Goal: Task Accomplishment & Management: Manage account settings

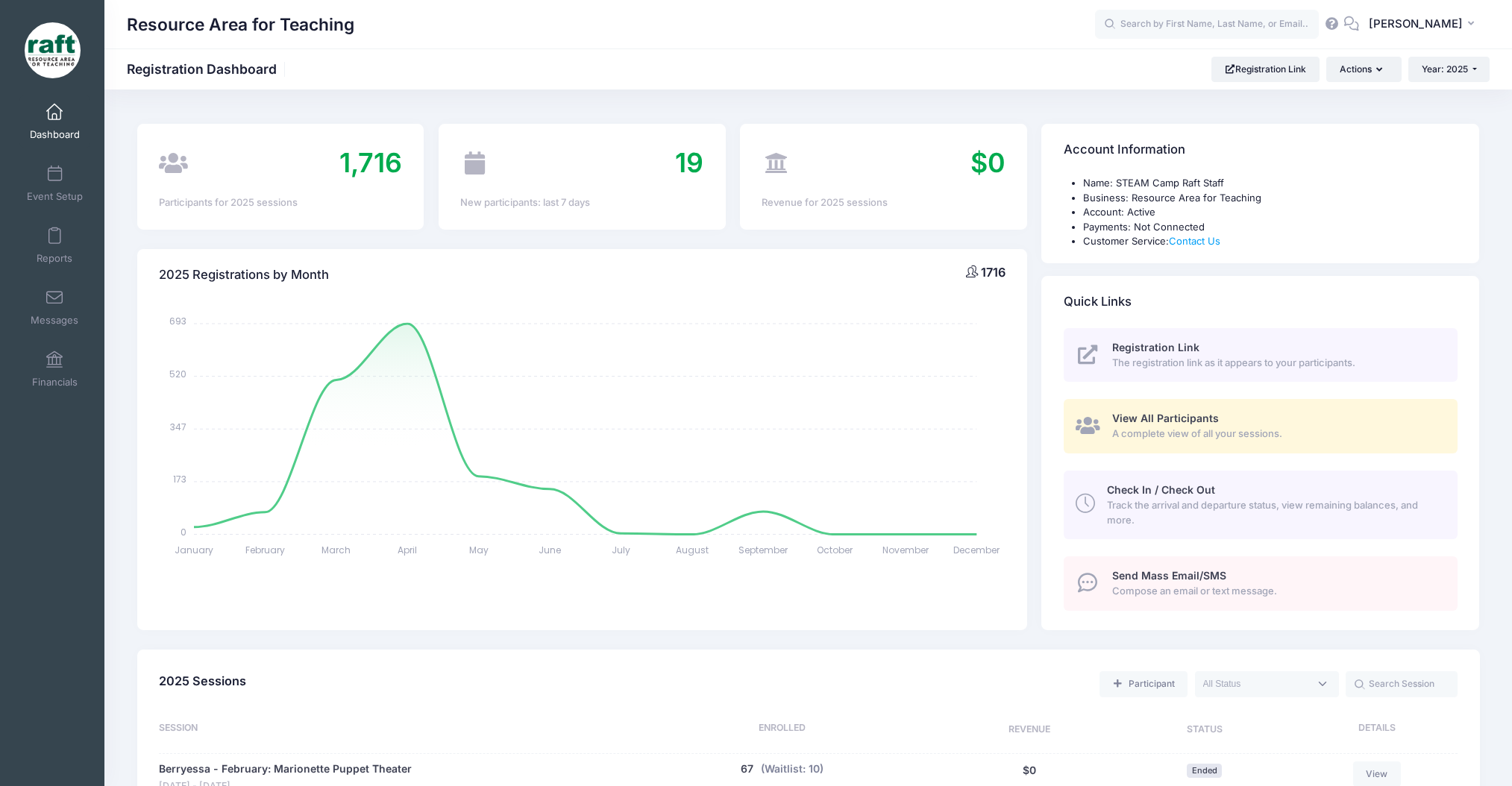
select select
click at [55, 183] on link "Event Setup" at bounding box center [54, 183] width 71 height 52
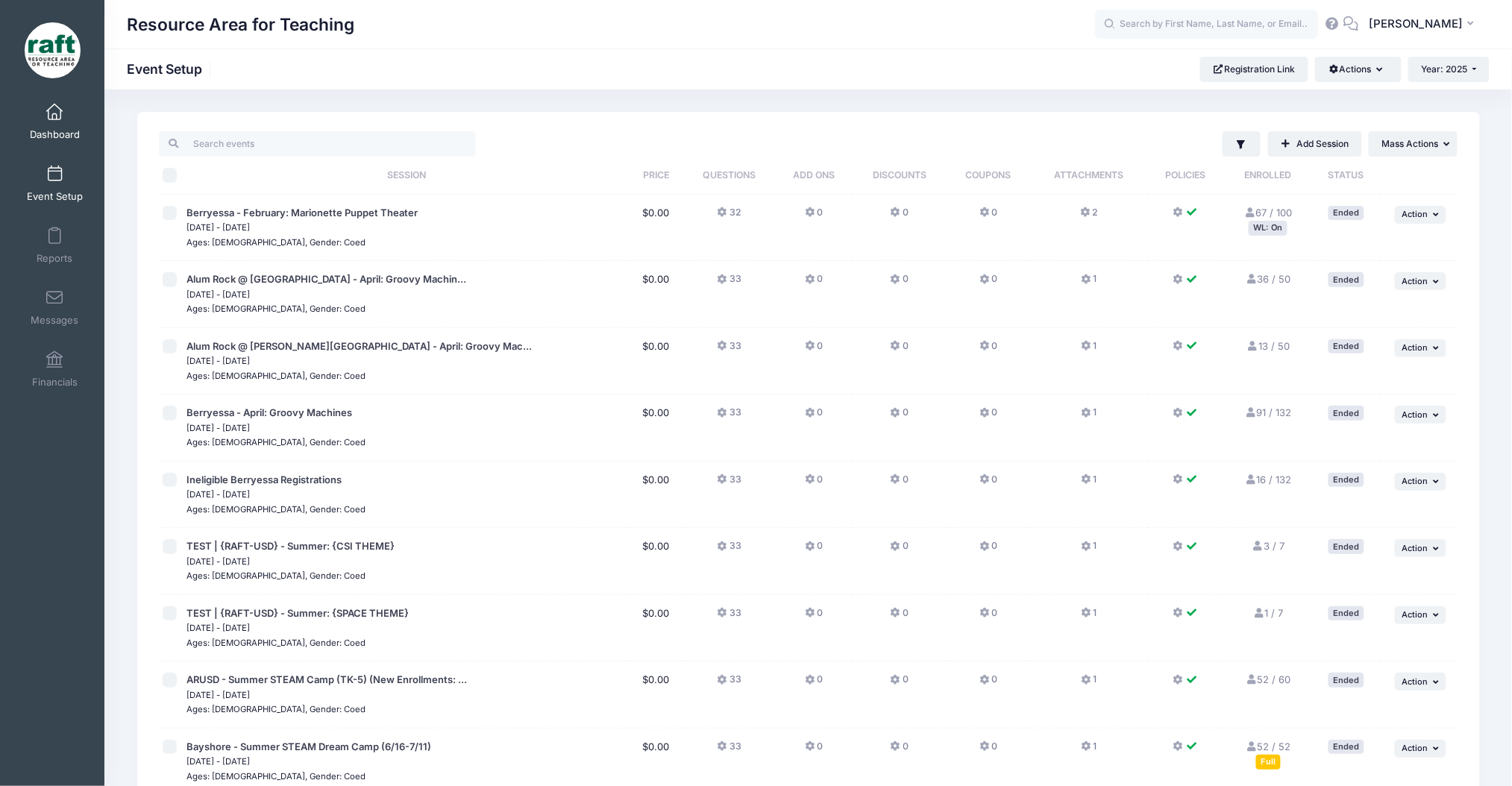
click at [70, 118] on link "Dashboard" at bounding box center [54, 121] width 71 height 52
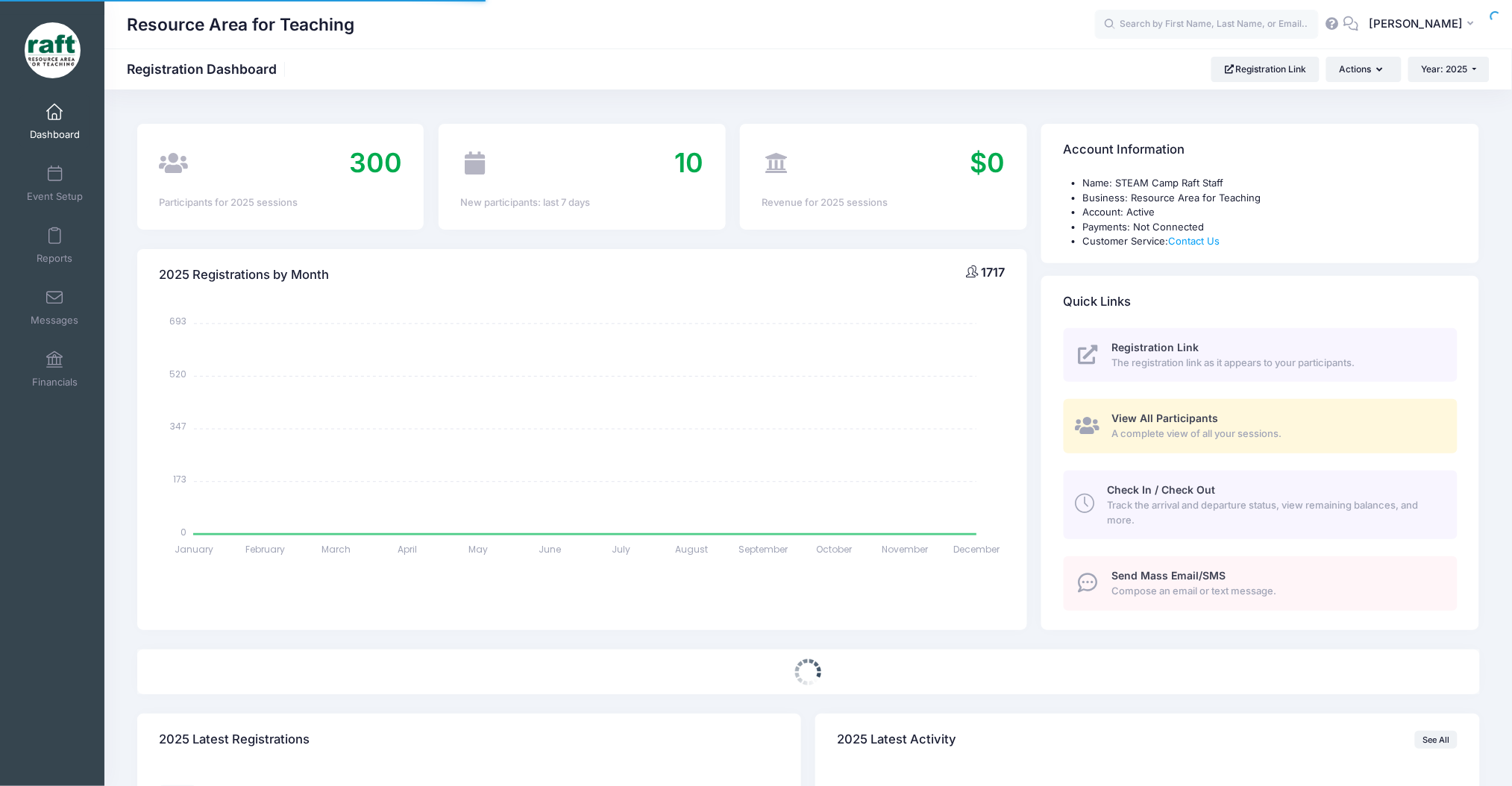
select select
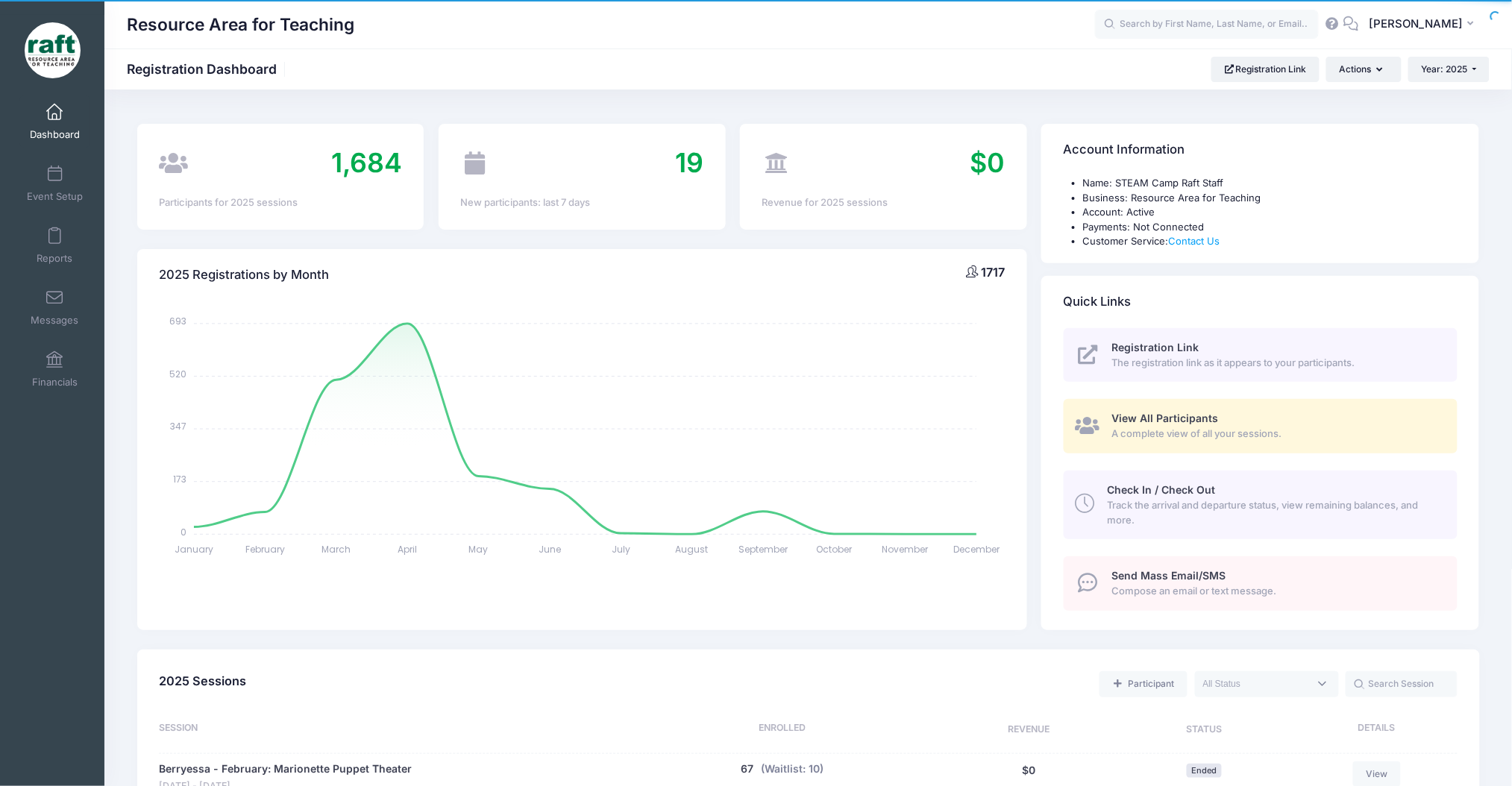
click at [1174, 423] on span "View All Participants" at bounding box center [1166, 418] width 107 height 13
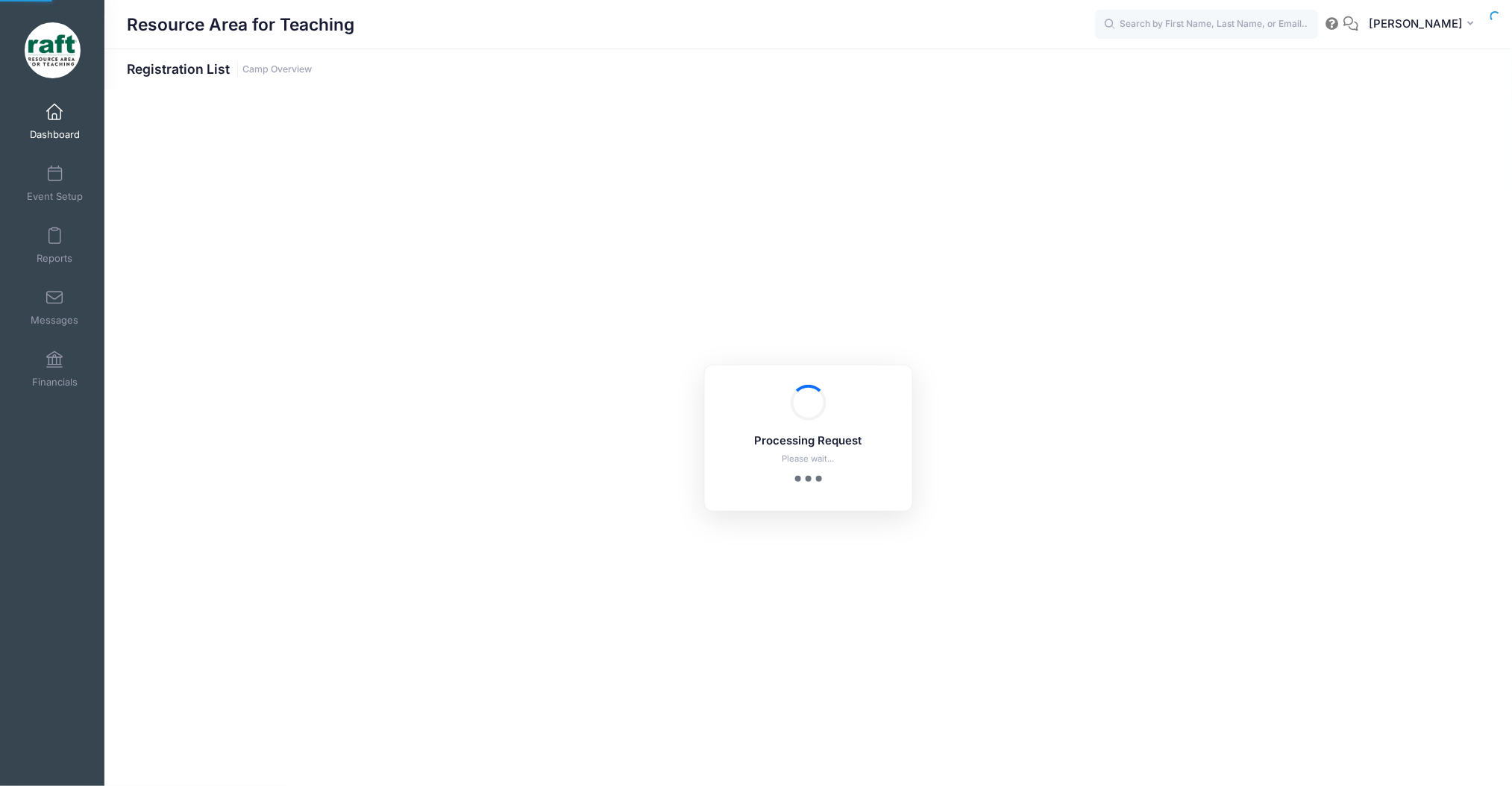
select select "10"
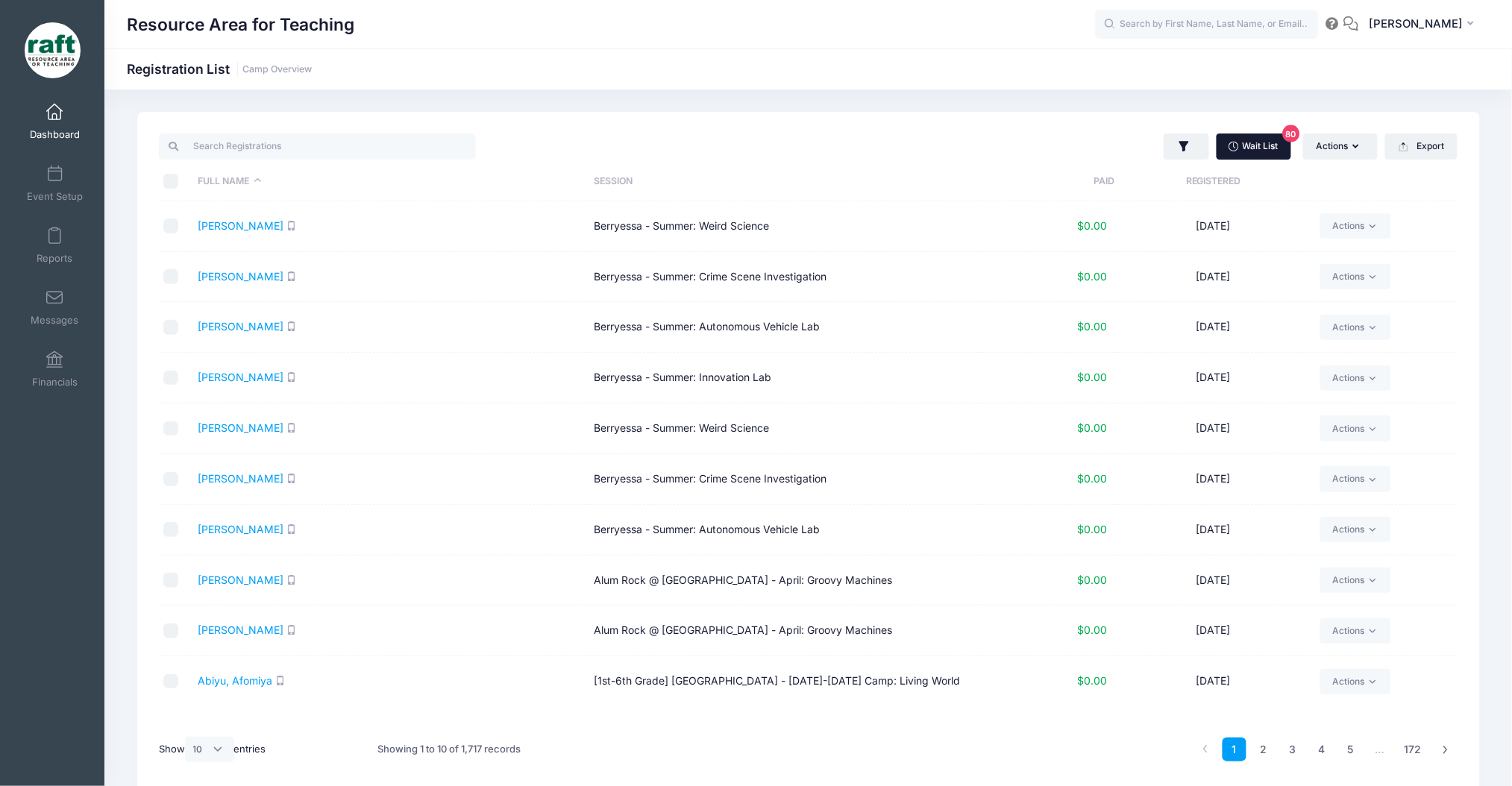
click at [1242, 154] on link "Wait List 80" at bounding box center [1253, 146] width 74 height 26
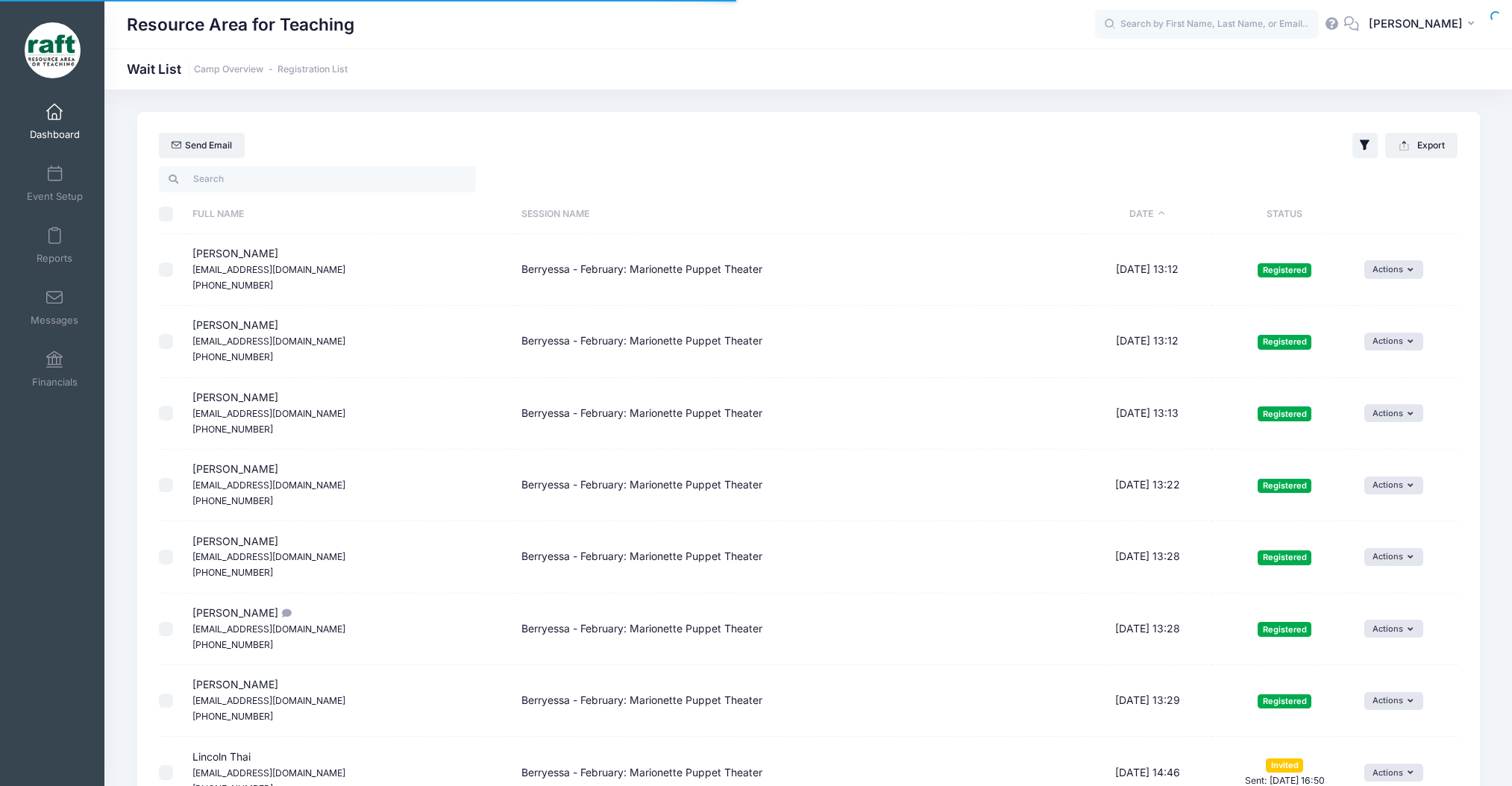
select select "50"
click at [1358, 140] on div "Filter Options Show: Wait List Invited" at bounding box center [1405, 145] width 105 height 26
click at [1358, 140] on icon "button" at bounding box center [1364, 145] width 15 height 15
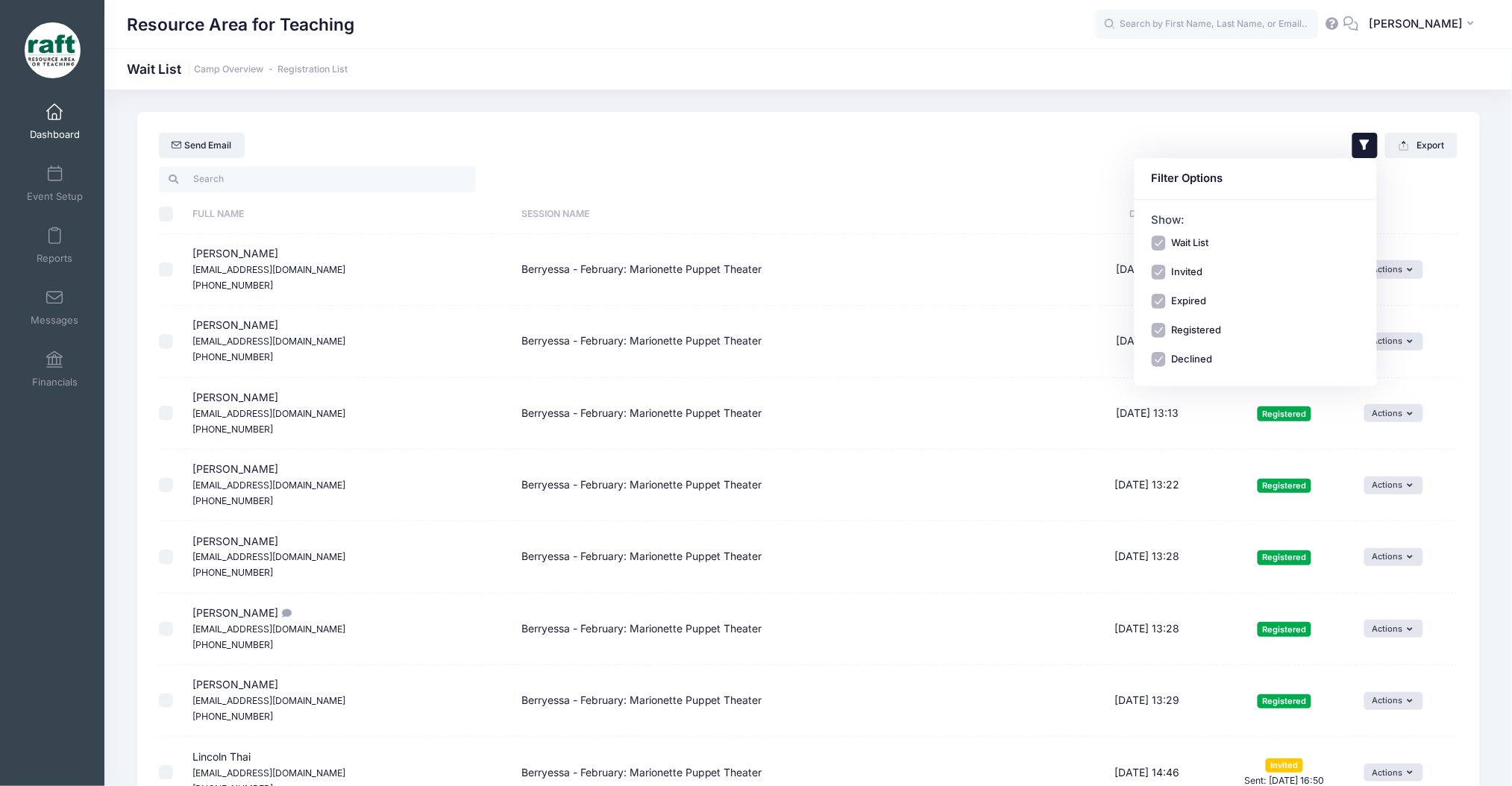
click at [777, 220] on th "Session Name" at bounding box center [798, 215] width 568 height 40
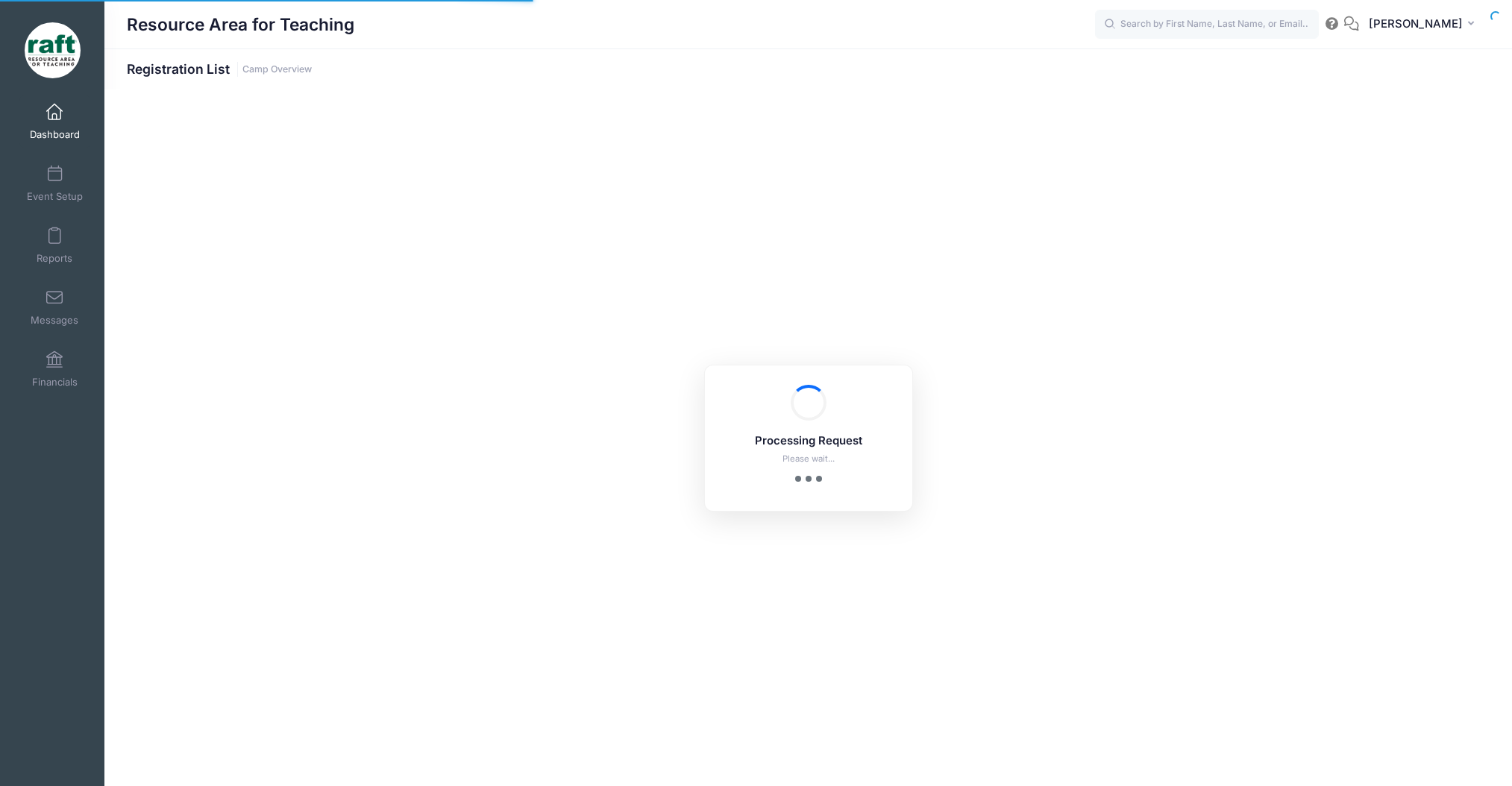
select select "10"
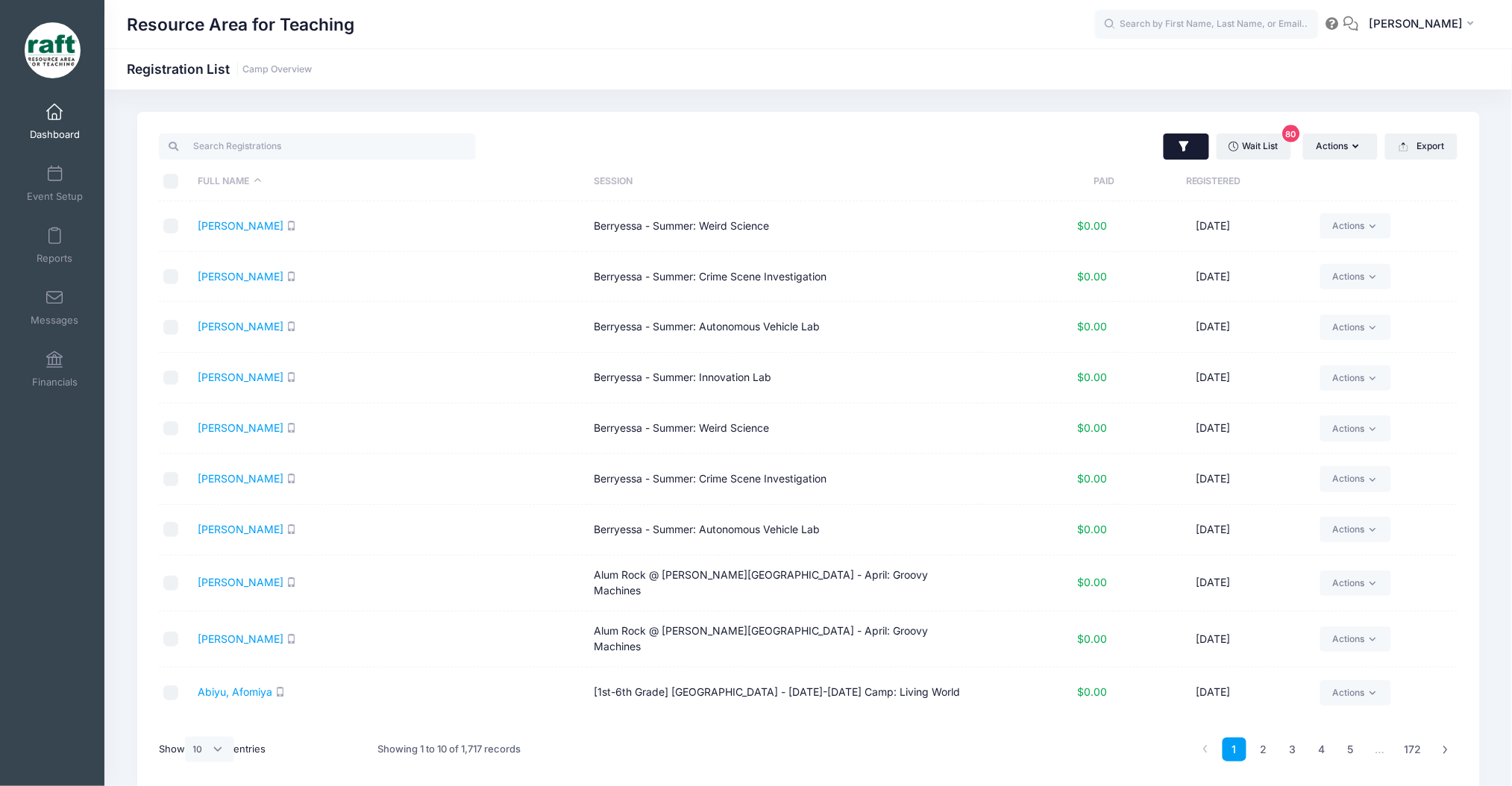
click at [1178, 148] on icon "button" at bounding box center [1184, 147] width 15 height 15
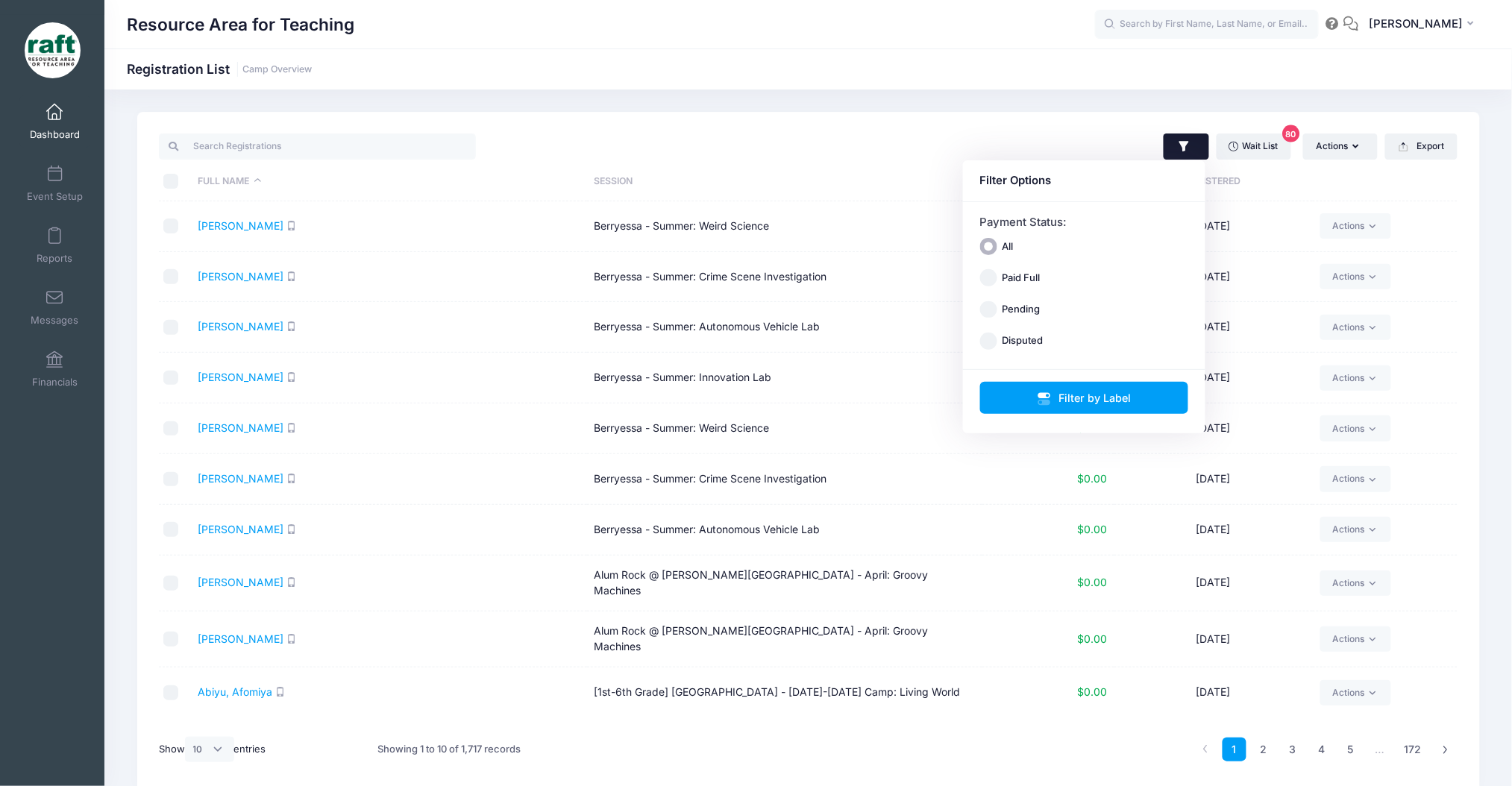
click at [1014, 373] on div "Filter by Label" at bounding box center [1084, 402] width 243 height 64
click at [1040, 409] on button "Filter by Label" at bounding box center [1084, 398] width 209 height 32
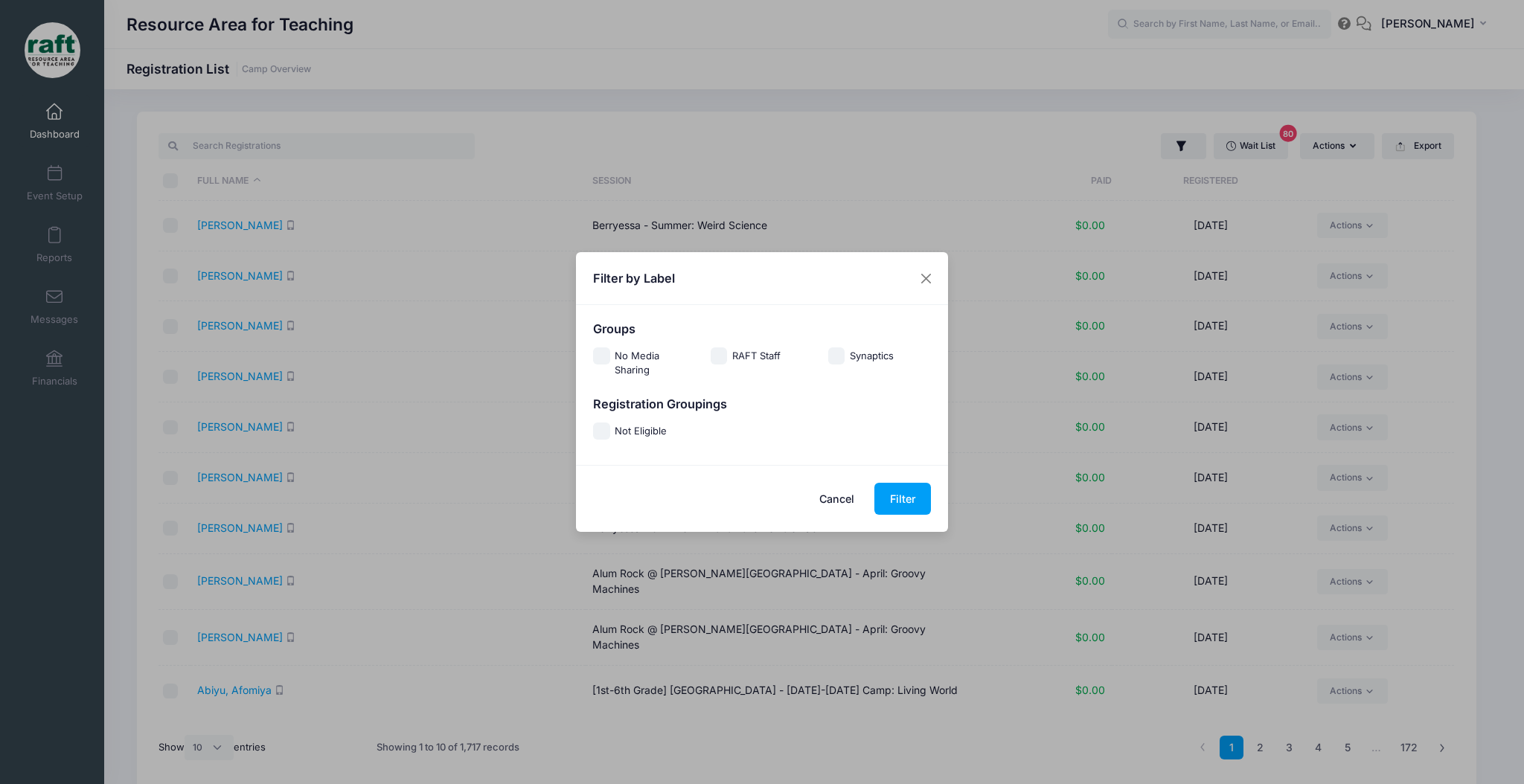
click at [649, 421] on div "Registration Groupings" at bounding box center [762, 411] width 353 height 27
click at [662, 428] on label "Not Eligible" at bounding box center [640, 432] width 52 height 16
click at [610, 428] on input "Not Eligible" at bounding box center [601, 431] width 17 height 17
checkbox input "true"
click at [928, 519] on div "Cancel Filter" at bounding box center [761, 497] width 372 height 66
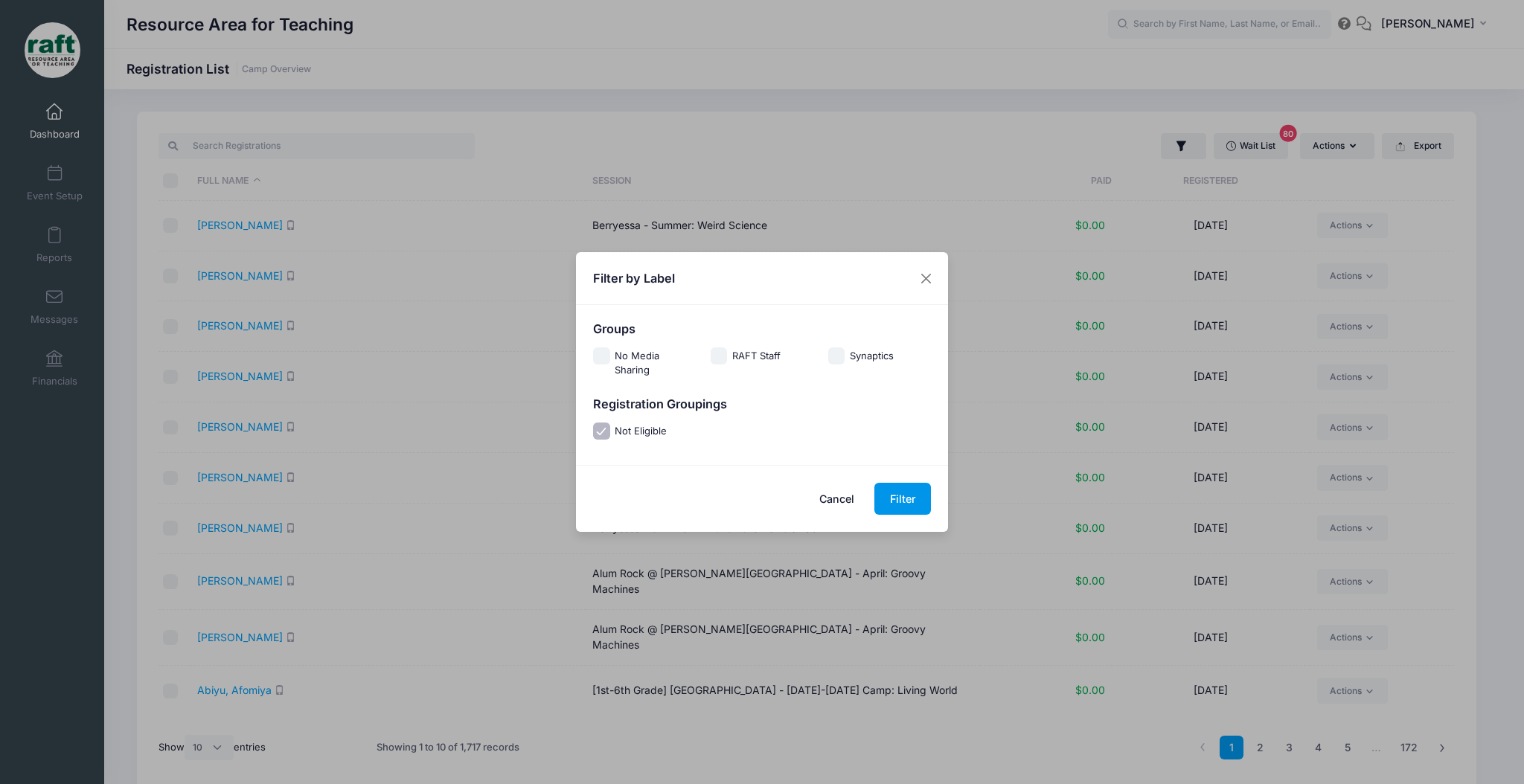
click at [903, 504] on button "Filter" at bounding box center [902, 499] width 57 height 32
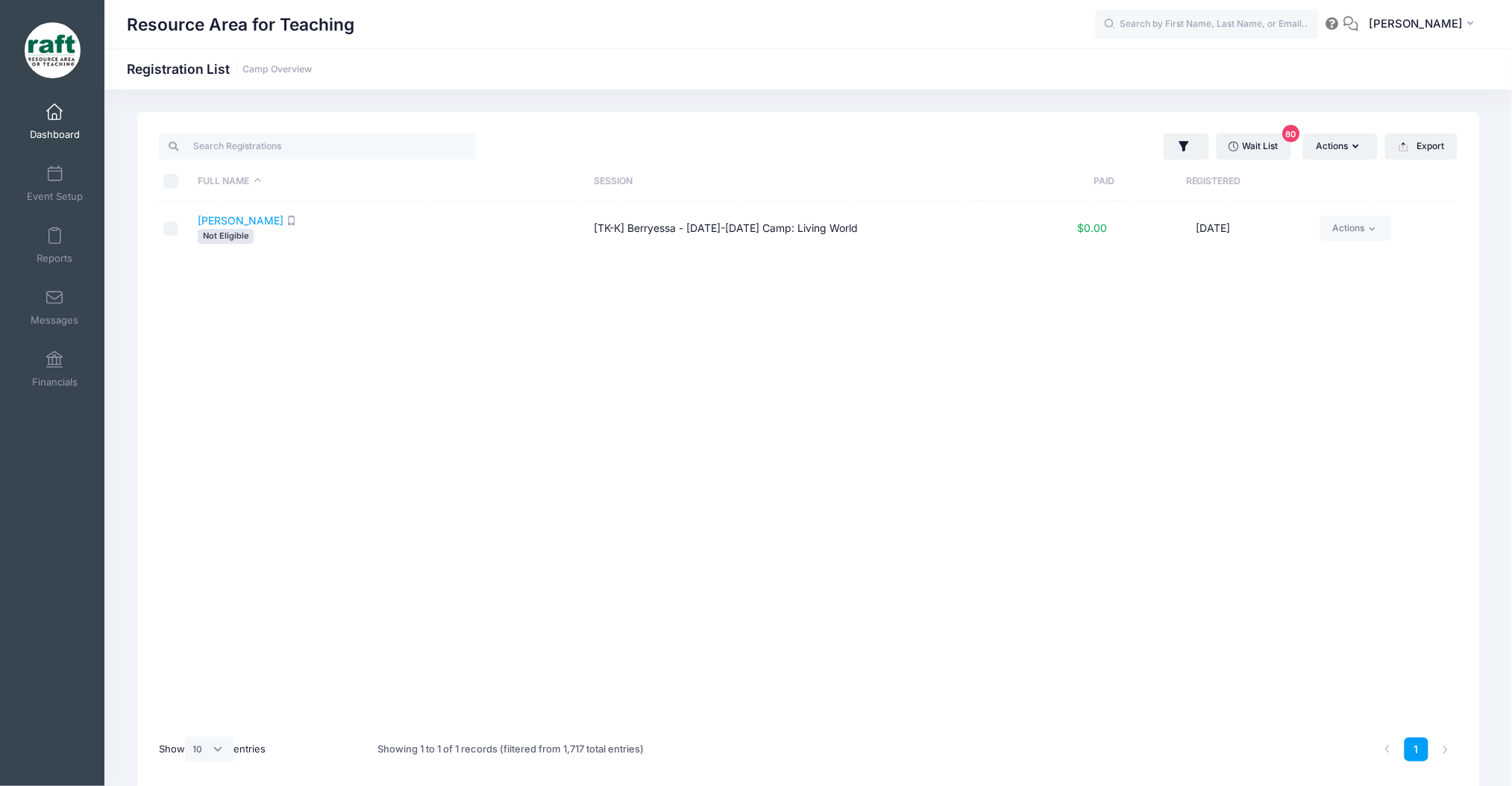
click at [222, 230] on span "Not Eligible" at bounding box center [226, 236] width 56 height 14
click at [286, 220] on icon "SMS enabled" at bounding box center [291, 220] width 10 height 10
click at [258, 220] on link "Rexin, Carter" at bounding box center [240, 220] width 85 height 13
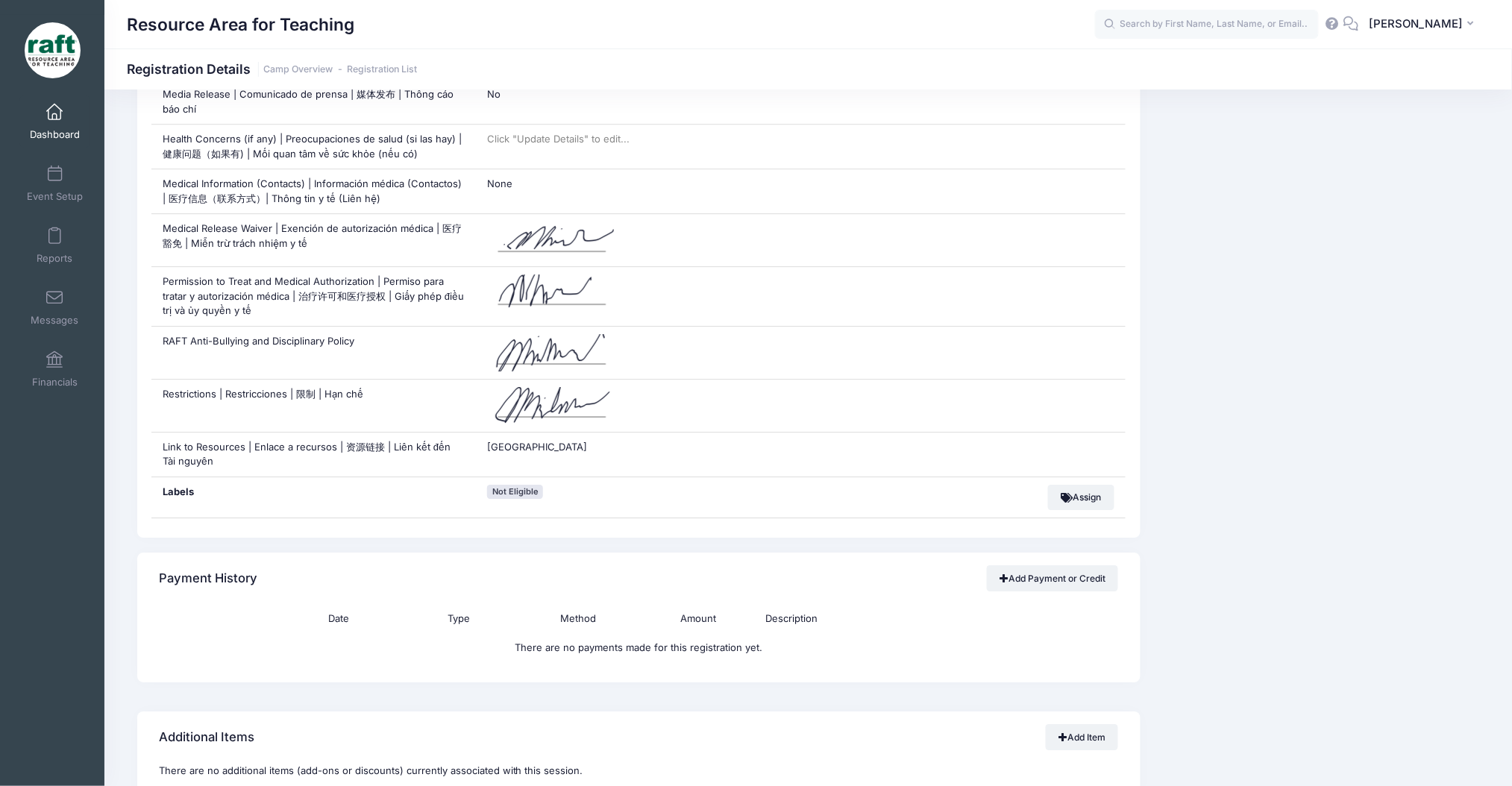
scroll to position [2188, 0]
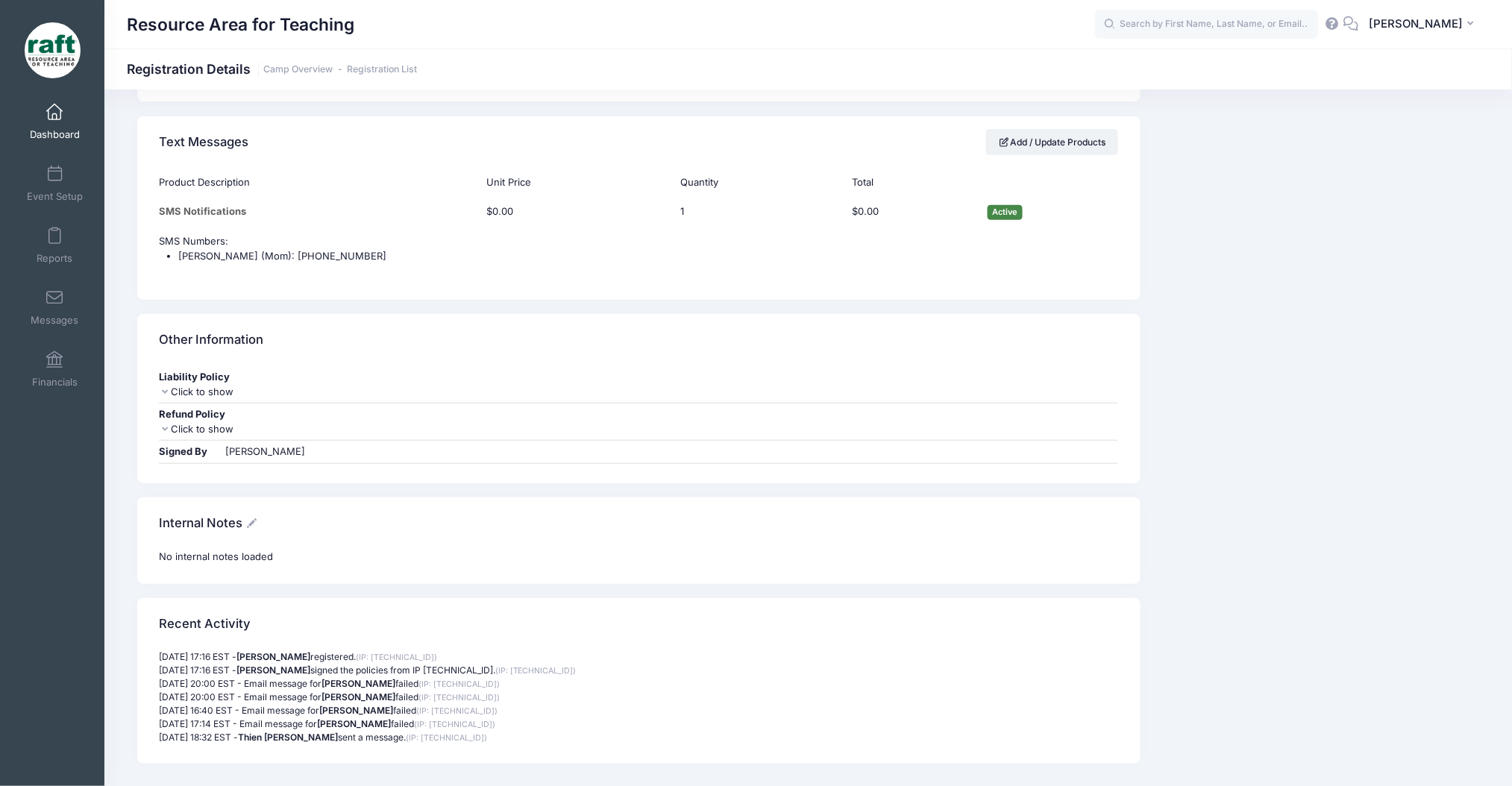
click at [297, 732] on strong "Thien Giao Tran" at bounding box center [287, 737] width 100 height 11
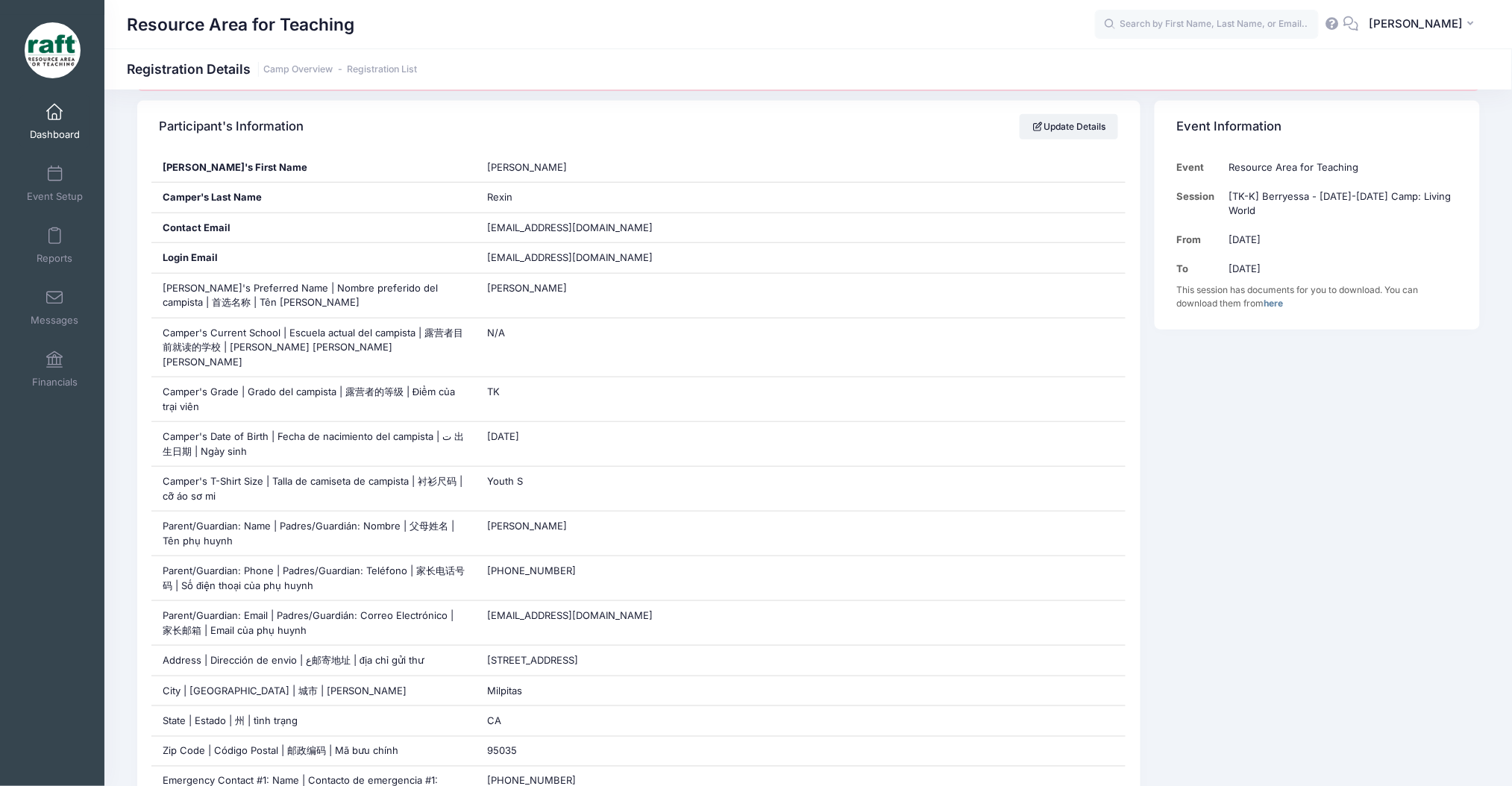
scroll to position [298, 0]
click at [75, 310] on link "Messages" at bounding box center [54, 306] width 71 height 52
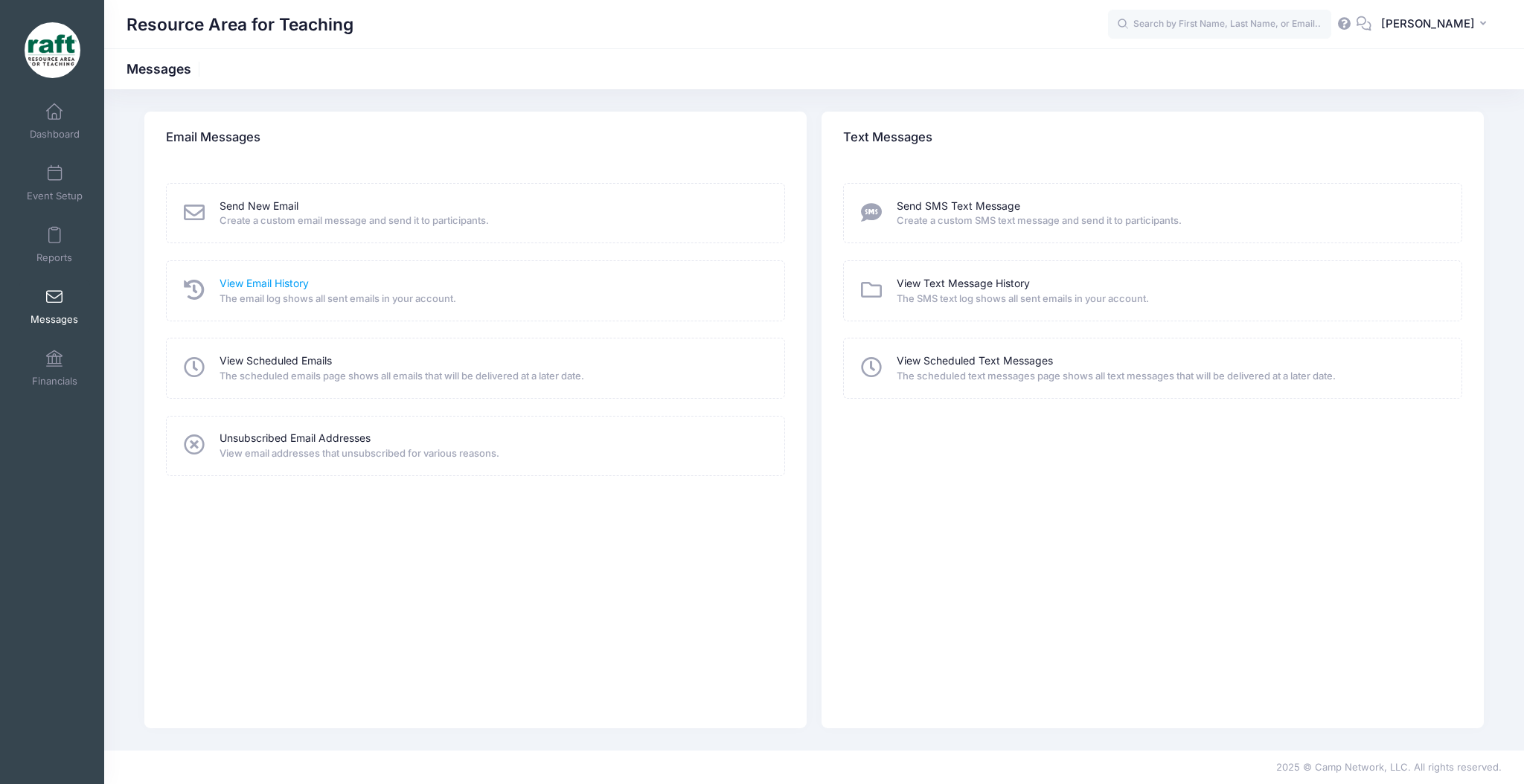
click at [306, 280] on link "View Email History" at bounding box center [264, 284] width 89 height 16
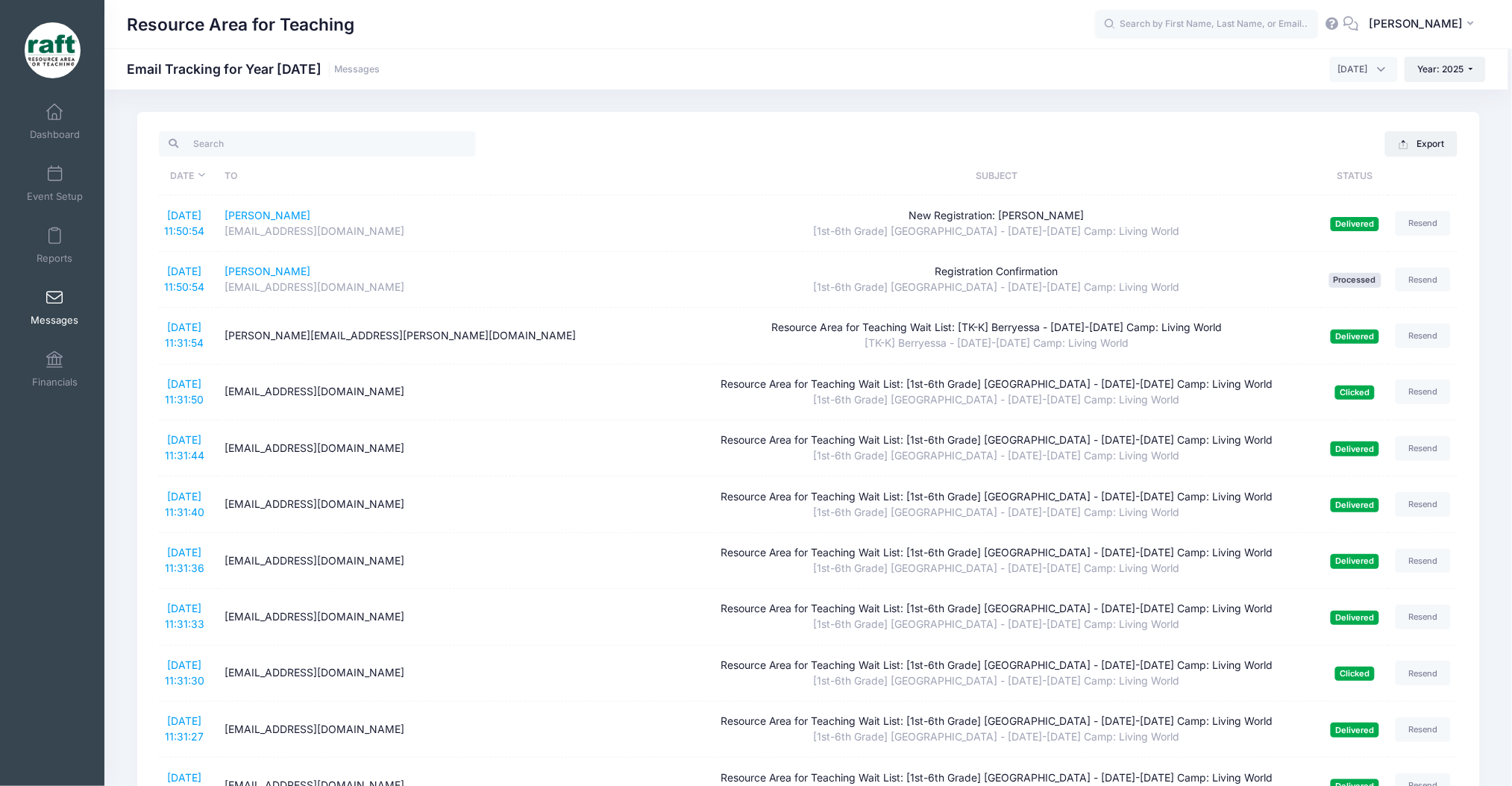
click at [1330, 79] on span "October 2025" at bounding box center [1364, 69] width 68 height 26
click at [1330, 61] on span "October 2025" at bounding box center [1364, 69] width 68 height 26
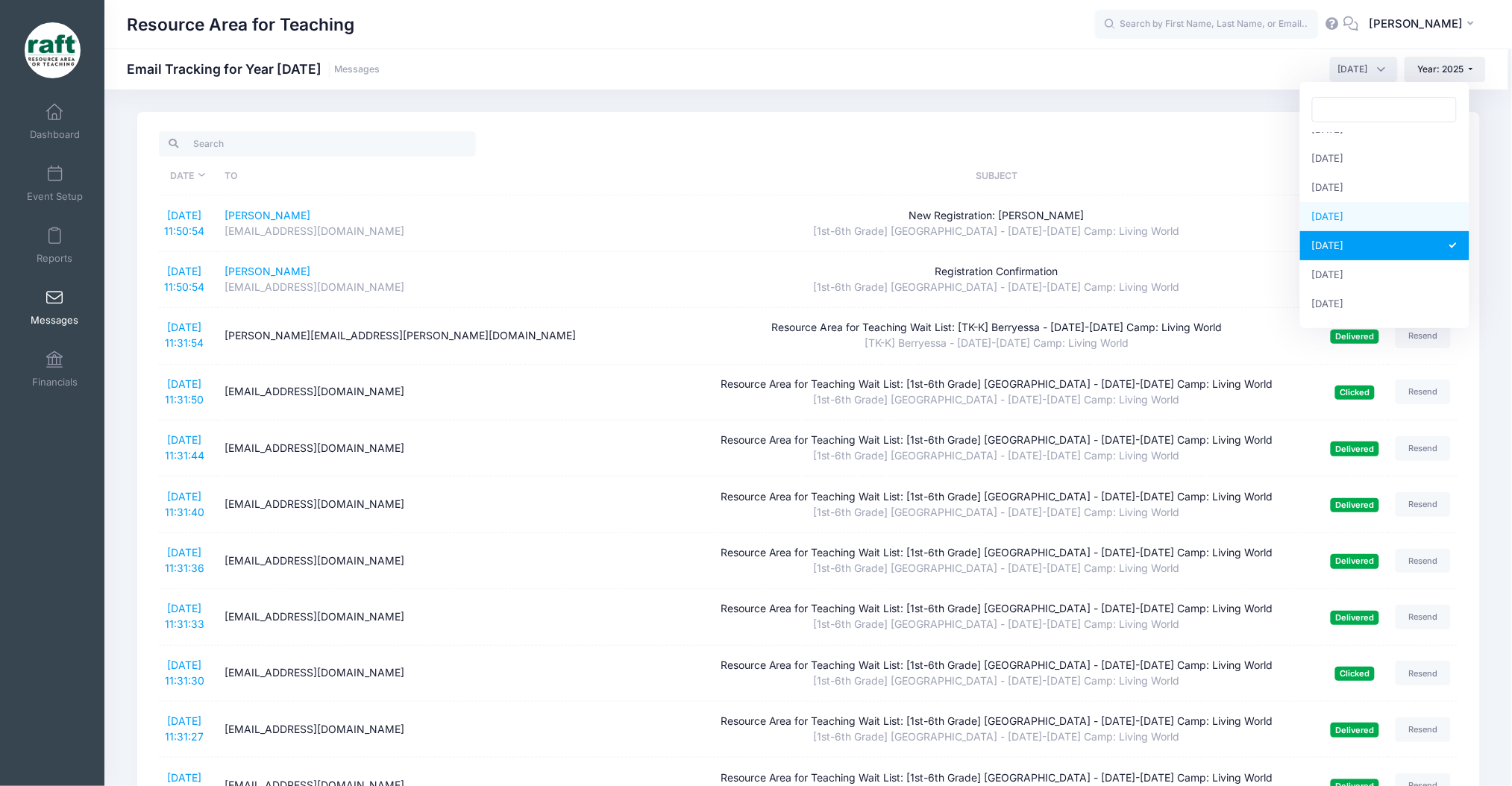
select select "9"
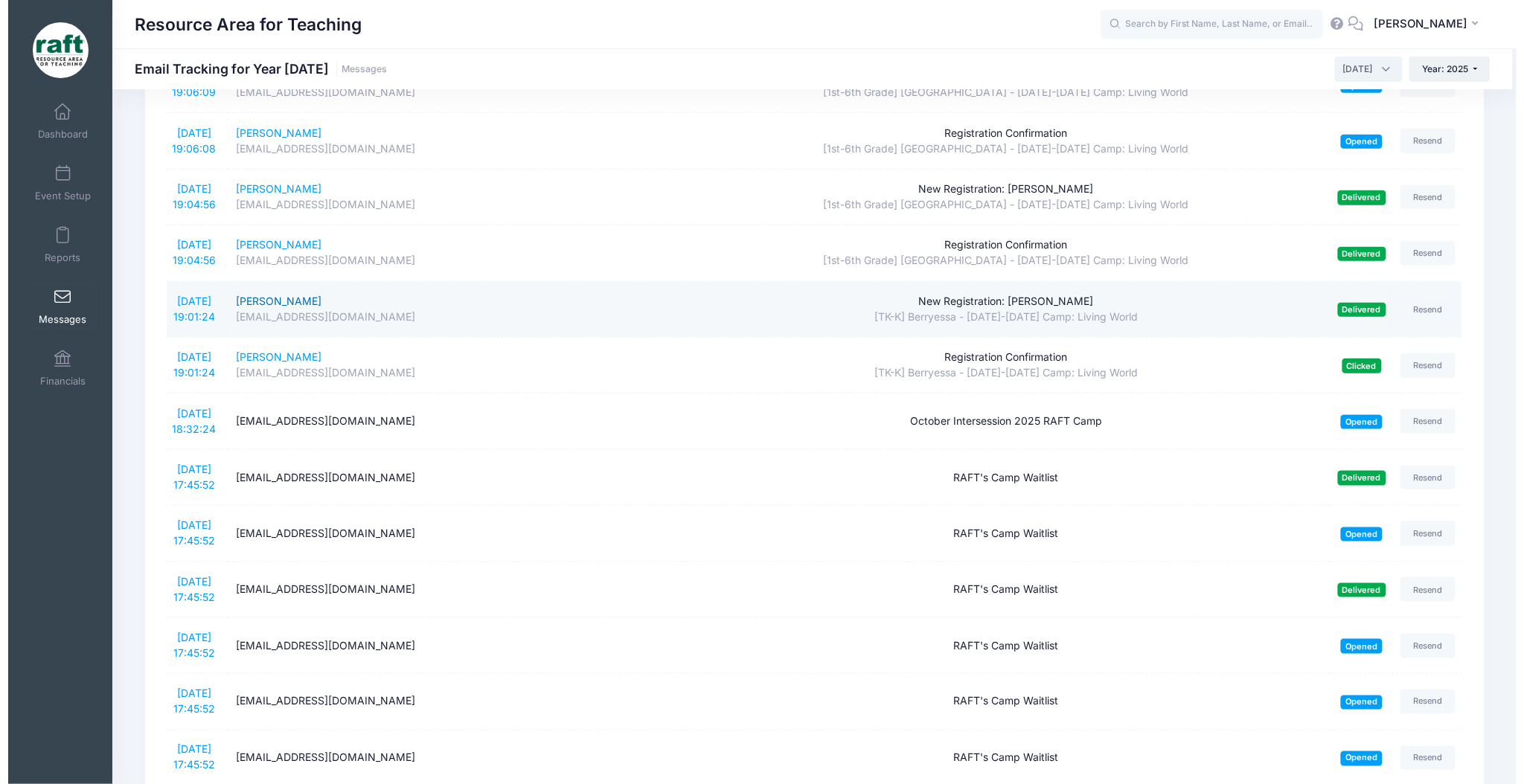
scroll to position [396, 0]
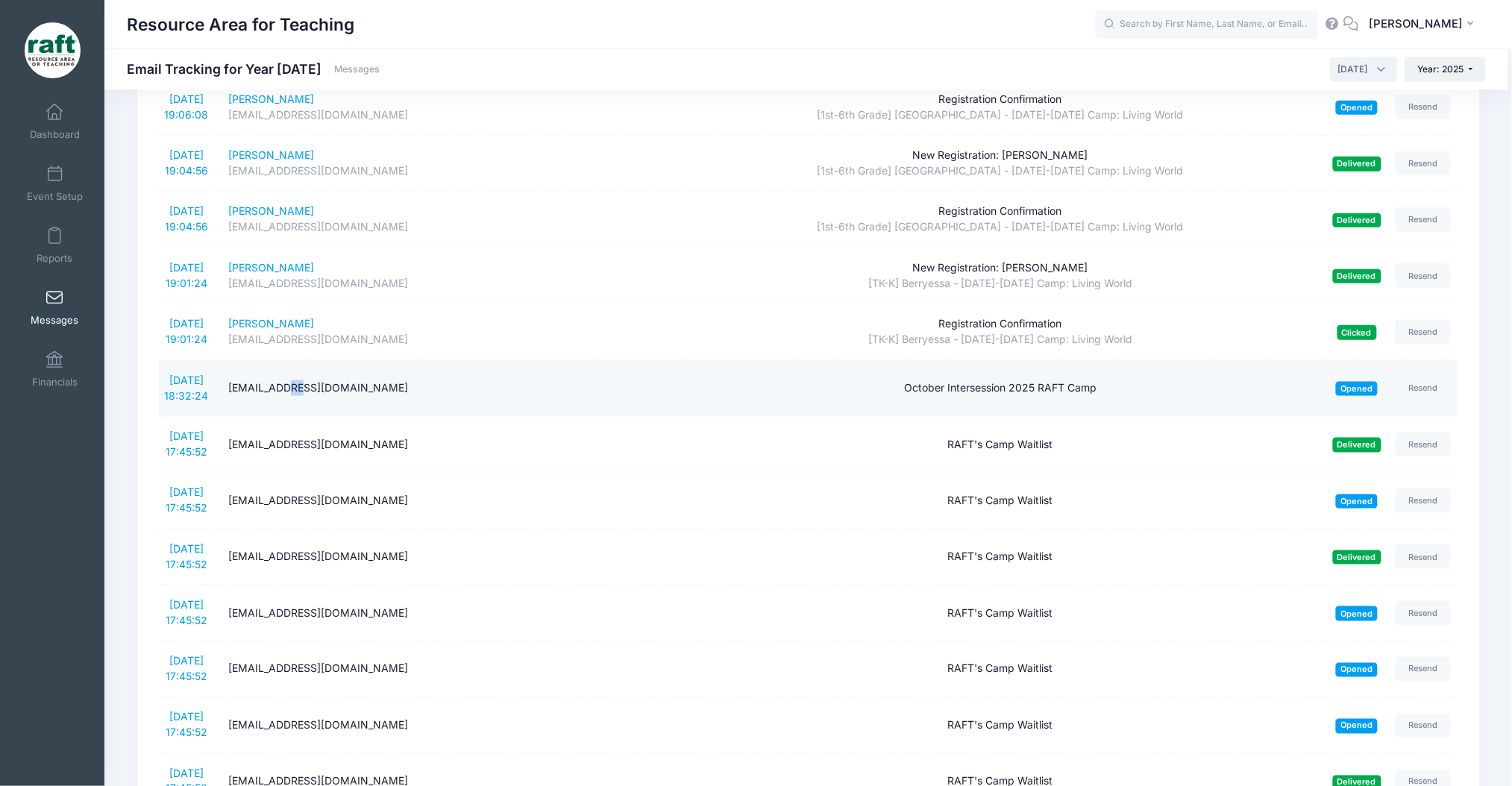
click at [291, 405] on td "mtruong87@gmail.com" at bounding box center [448, 388] width 455 height 56
click at [173, 377] on link "9/30/2025 18:32:24" at bounding box center [186, 388] width 44 height 29
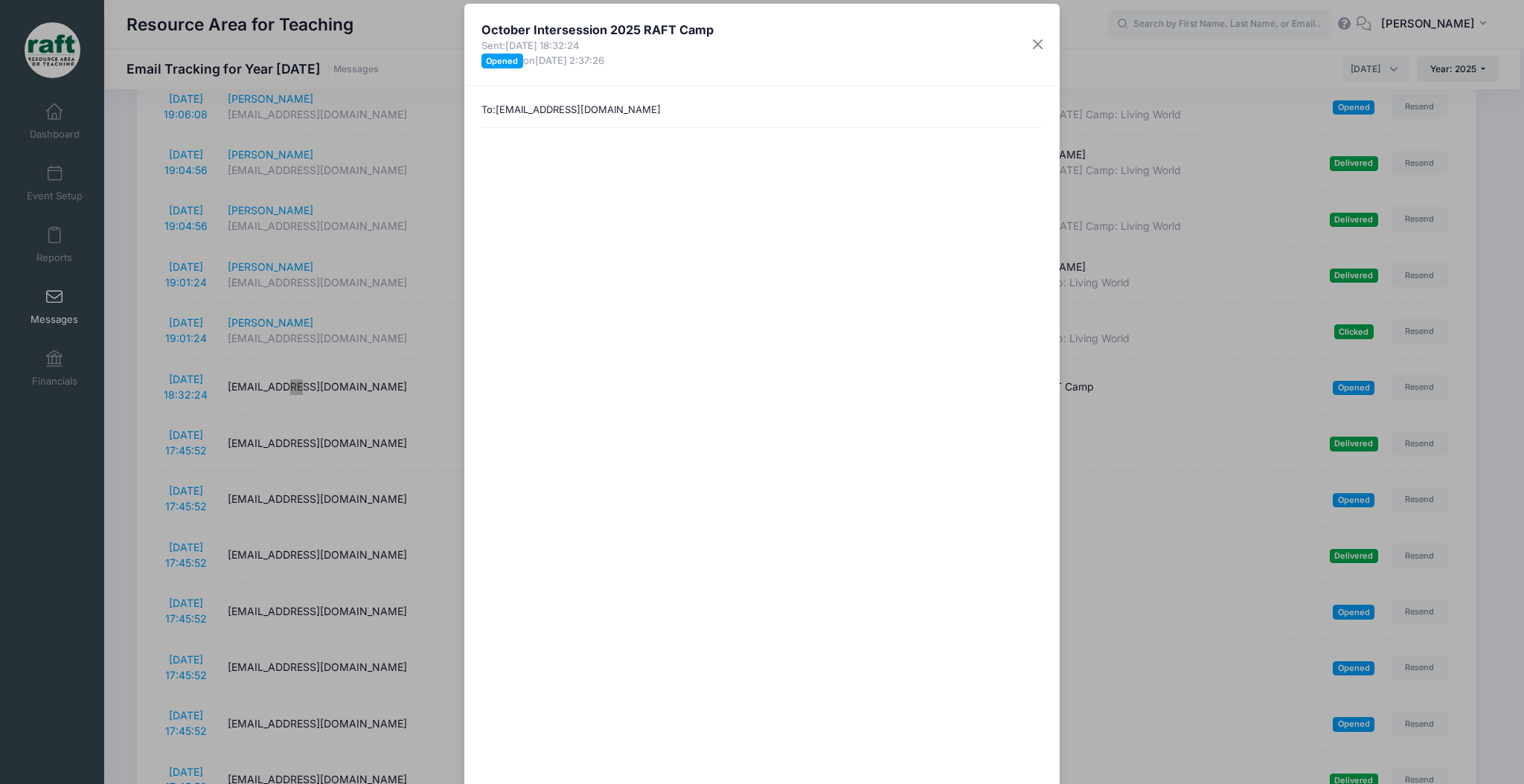
scroll to position [229, 0]
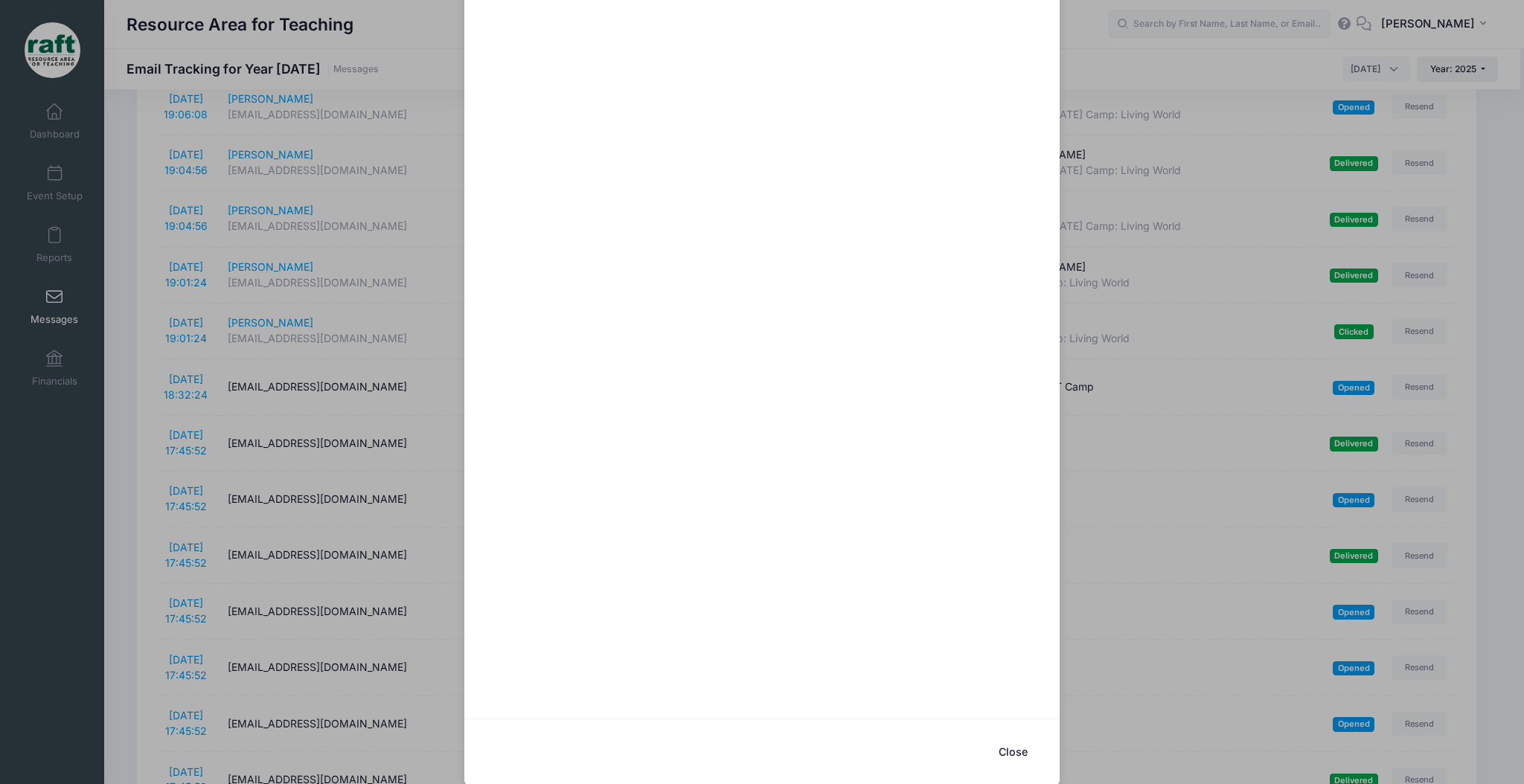
click at [1158, 332] on div "October Intersession 2025 RAFT Camp Sent: 9/30/2025 18:32:24 Opened on 10/1/202…" at bounding box center [762, 392] width 1524 height 784
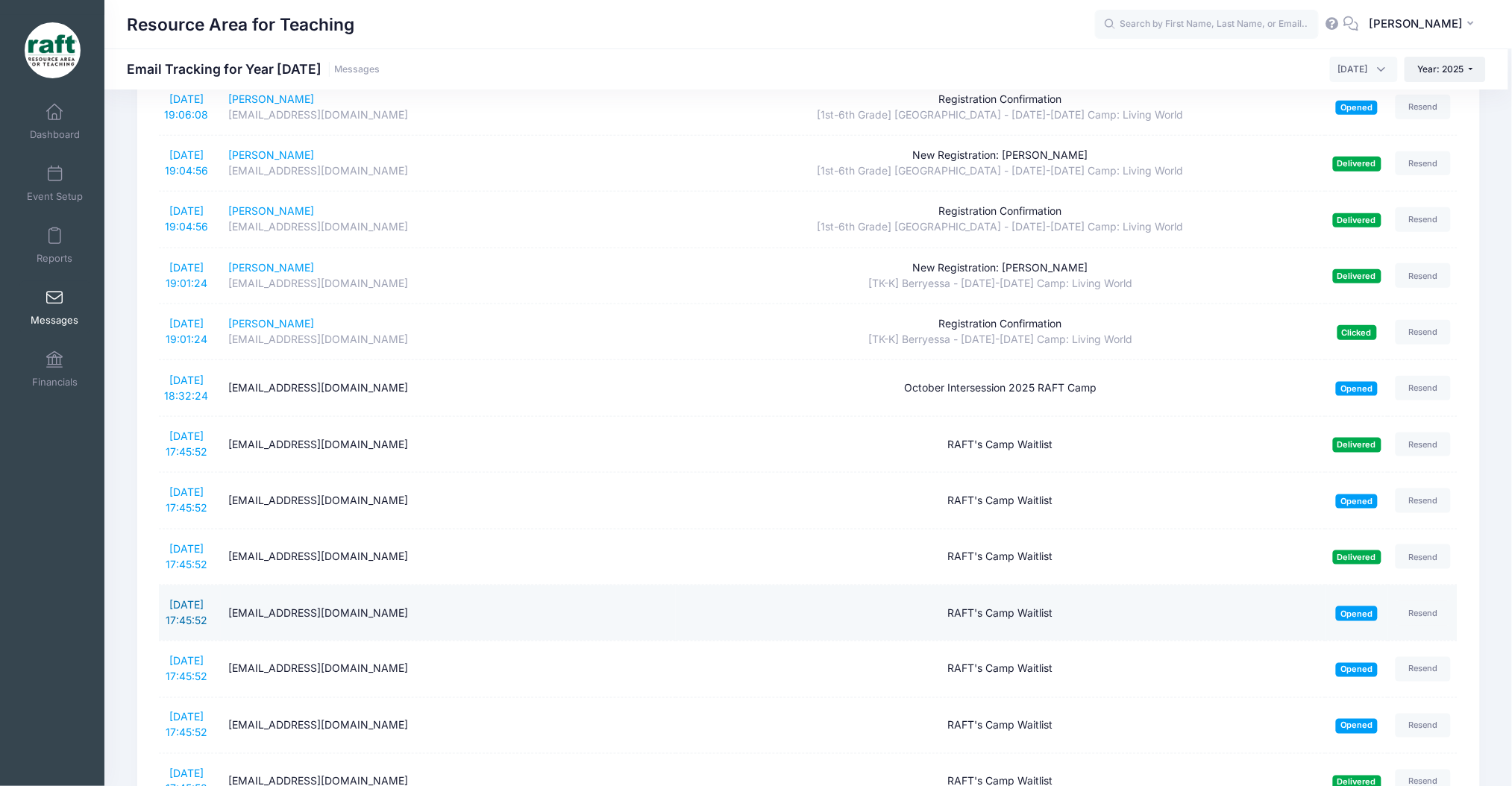
click at [182, 609] on link "9/30/2025 17:45:52" at bounding box center [187, 613] width 41 height 29
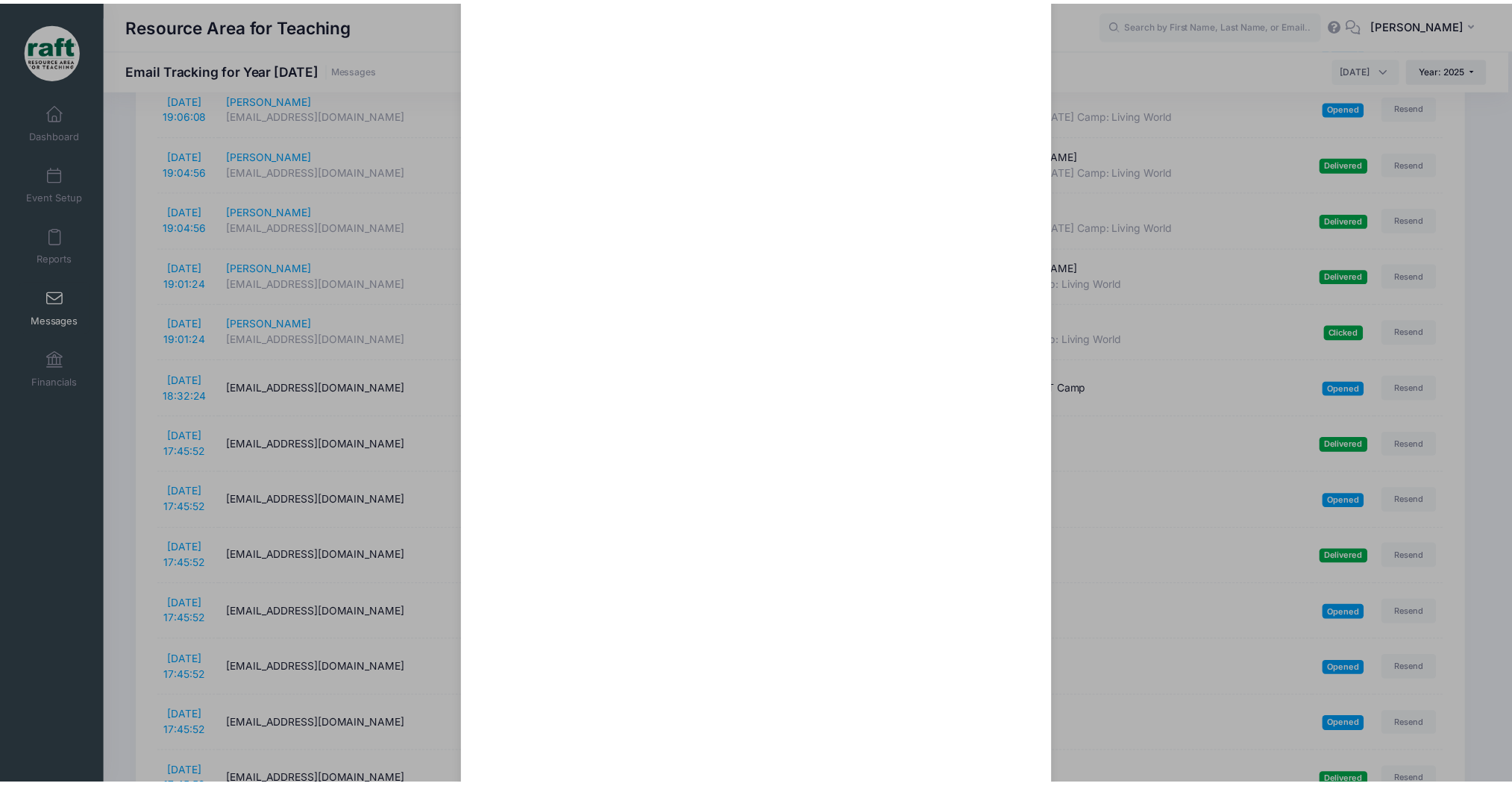
scroll to position [18, 0]
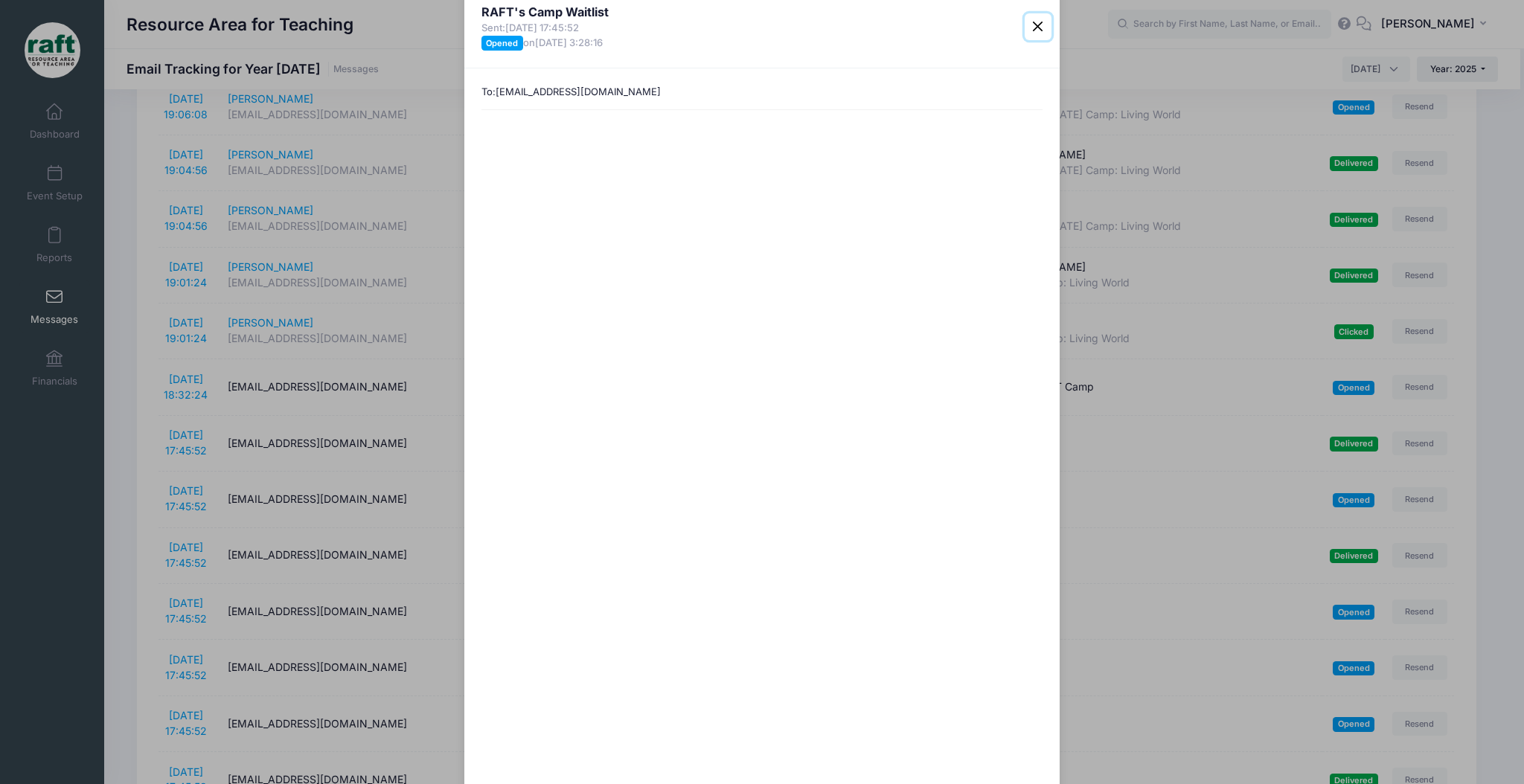
click at [1025, 21] on button "Close" at bounding box center [1038, 27] width 27 height 27
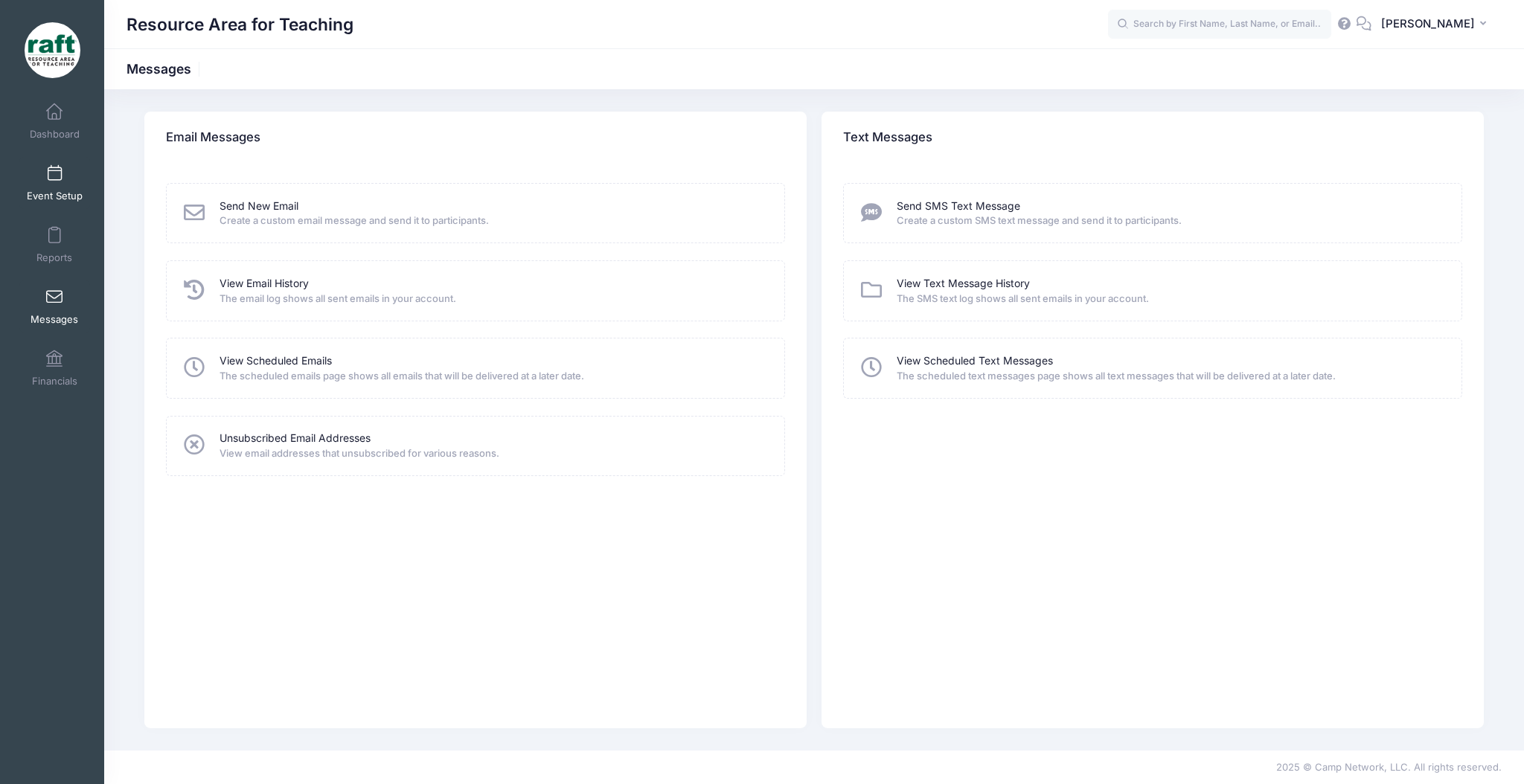
click at [39, 174] on link "Event Setup" at bounding box center [54, 182] width 71 height 52
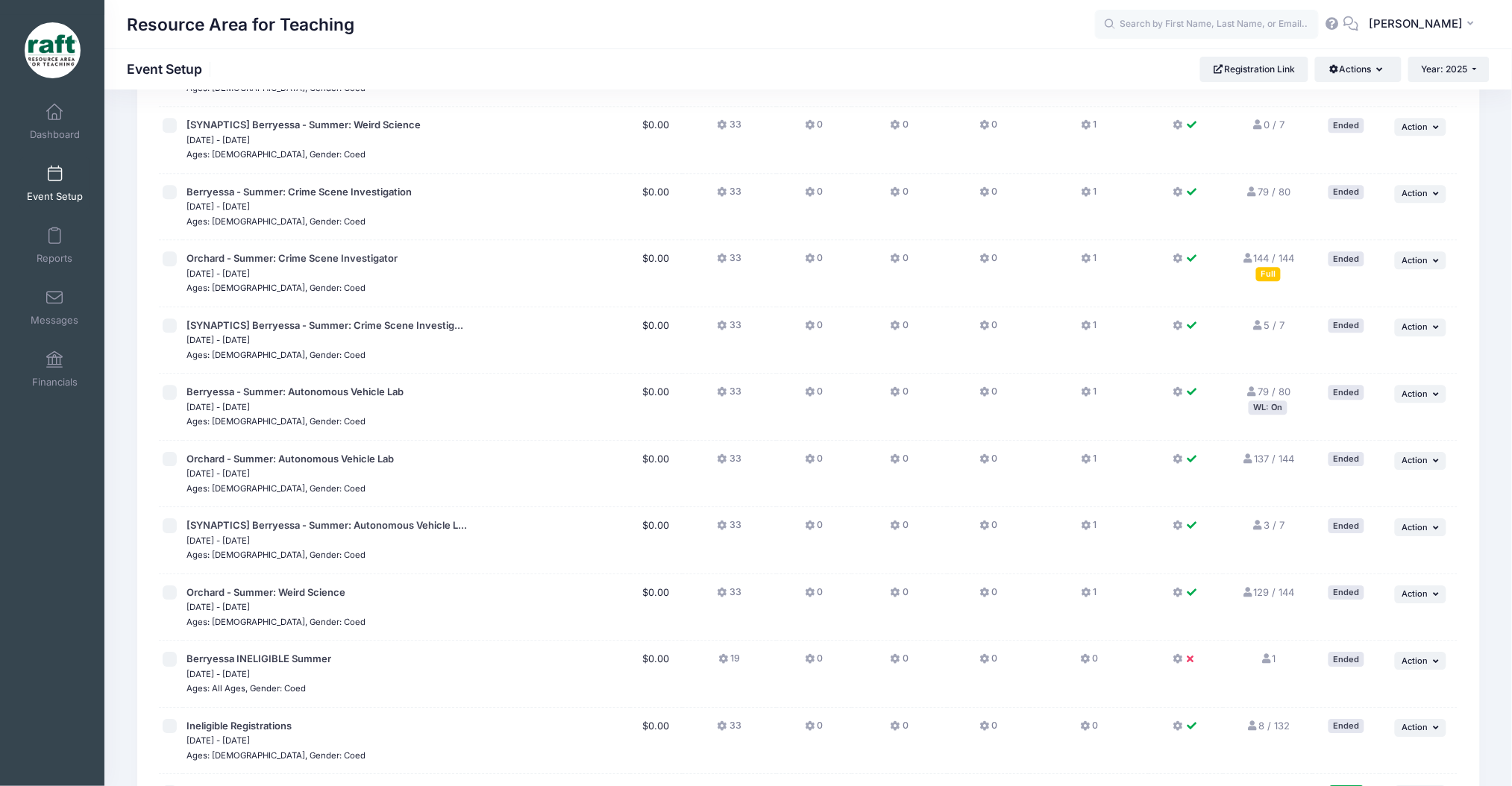
scroll to position [1093, 0]
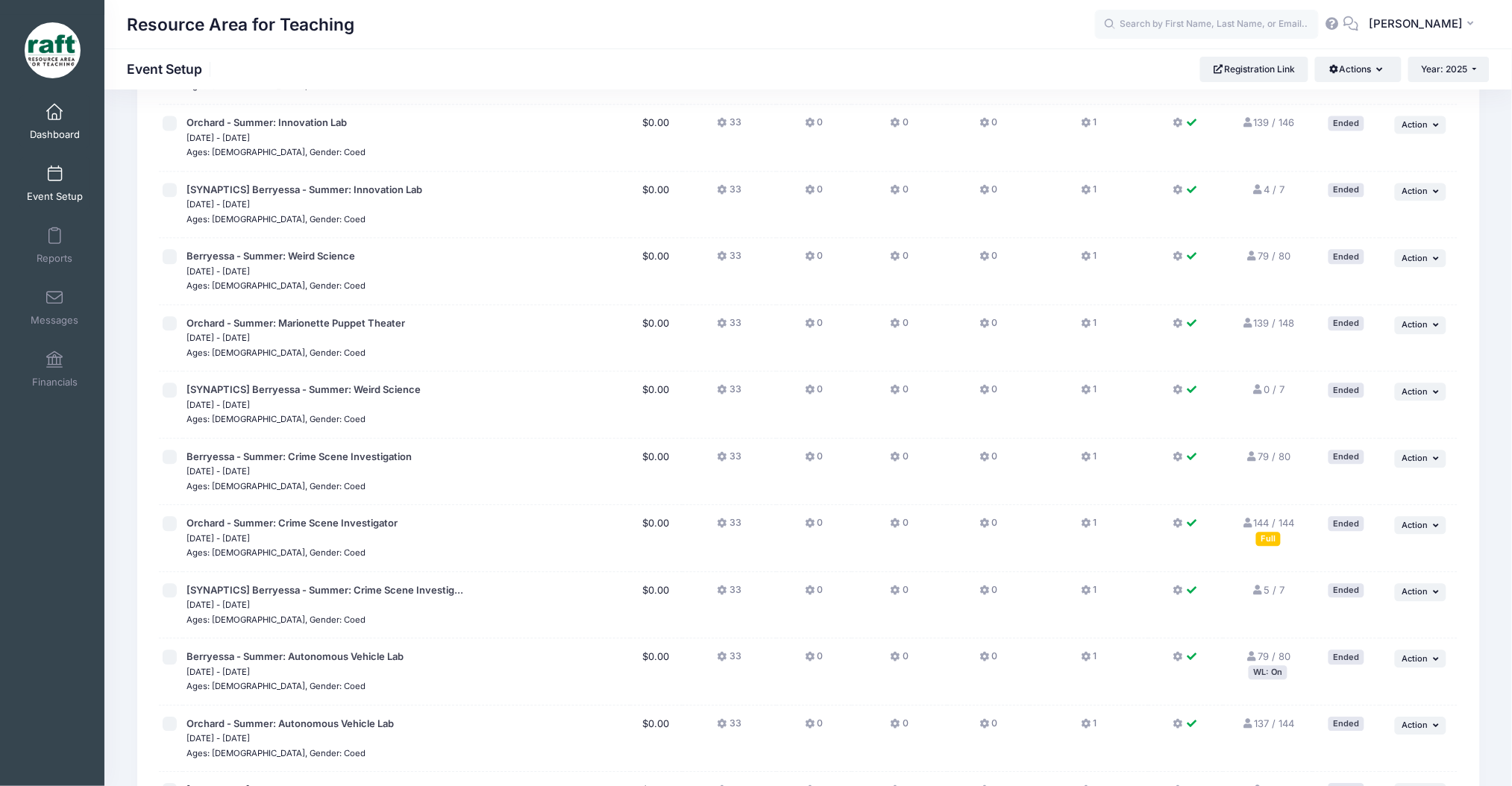
click at [51, 127] on link "Dashboard" at bounding box center [54, 121] width 71 height 52
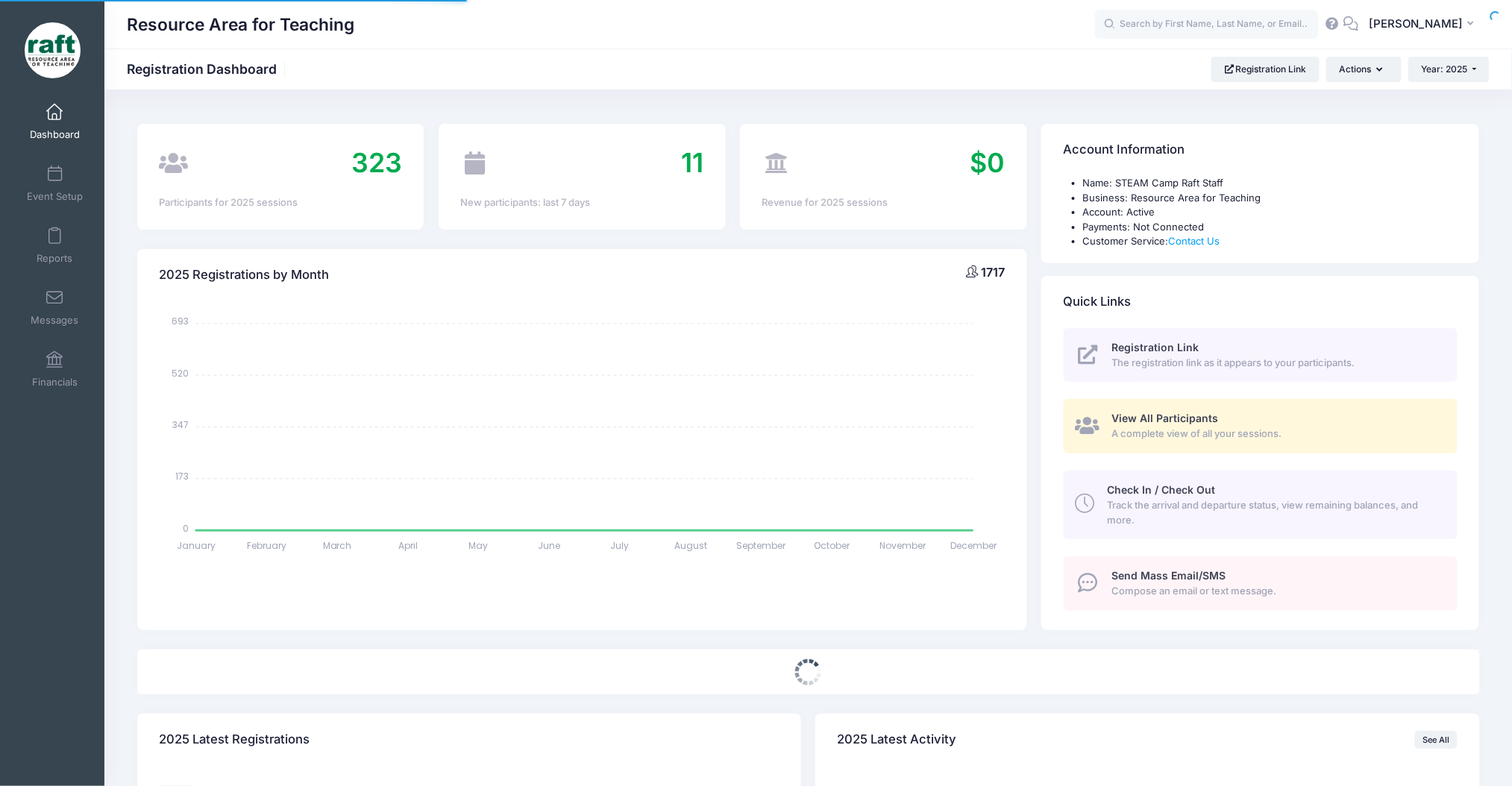
select select
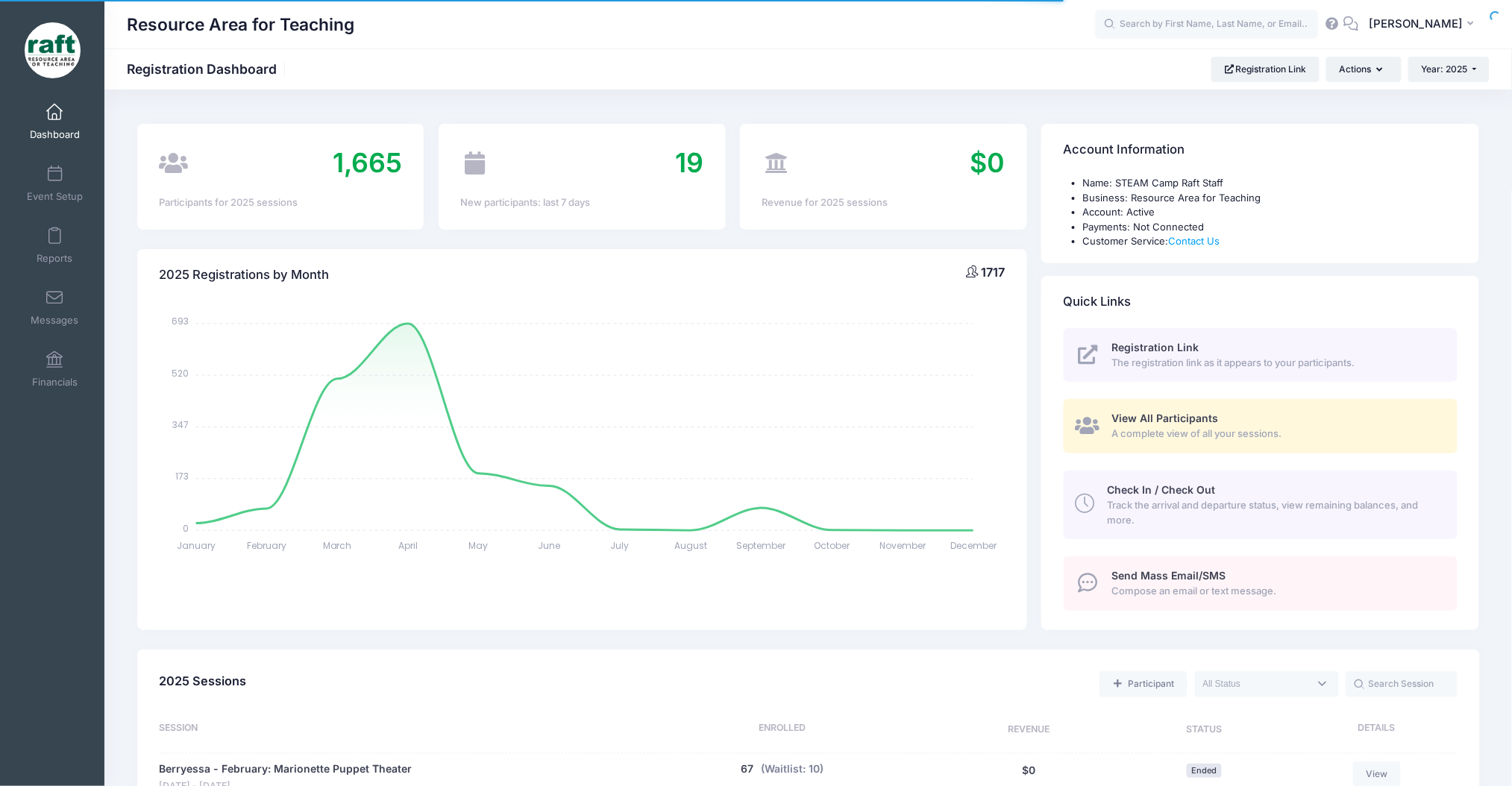
click at [1137, 415] on span "View All Participants" at bounding box center [1166, 418] width 107 height 13
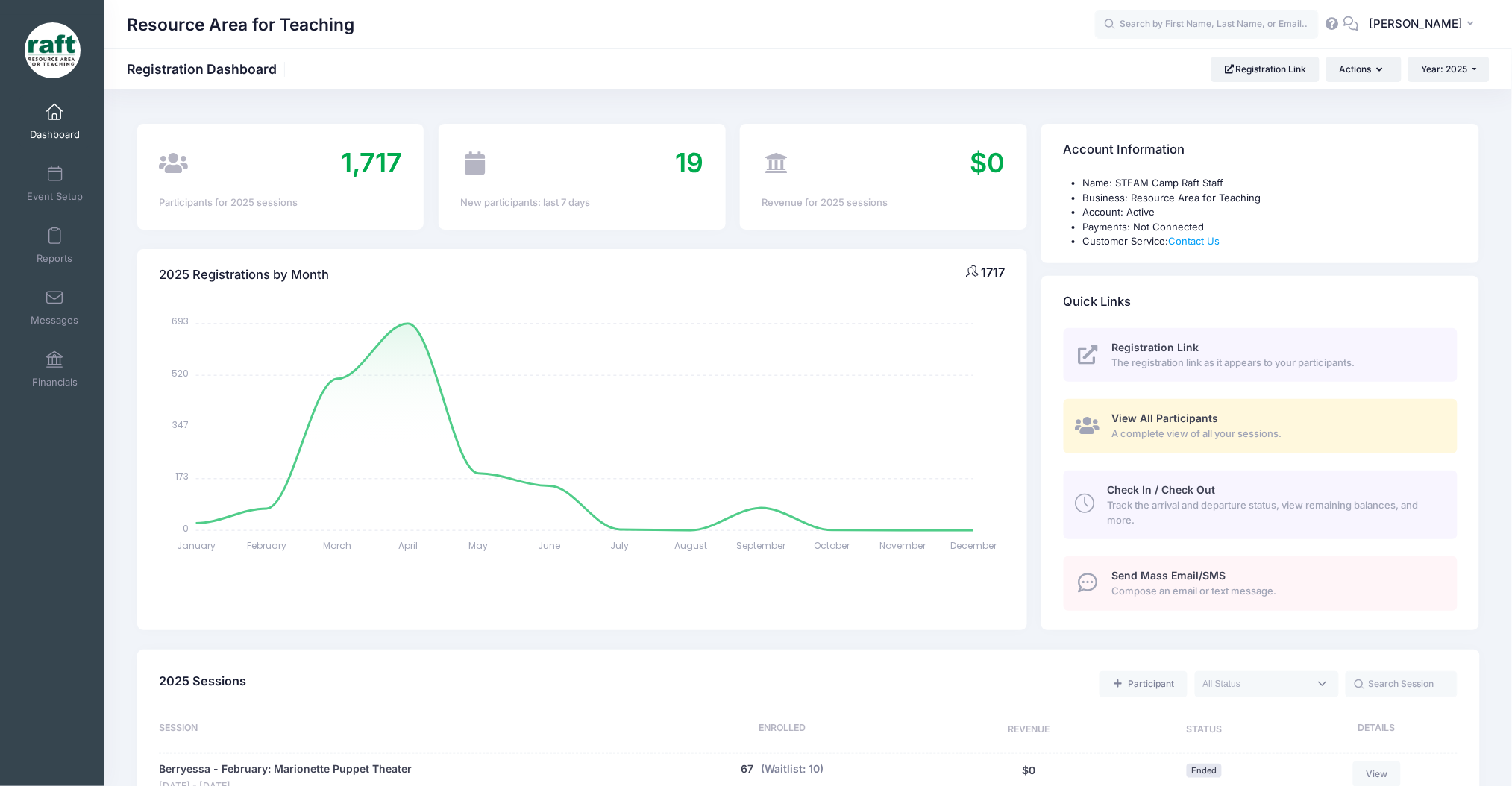
click at [1094, 418] on icon at bounding box center [1088, 425] width 25 height 19
click at [1194, 417] on span "View All Participants" at bounding box center [1166, 418] width 107 height 13
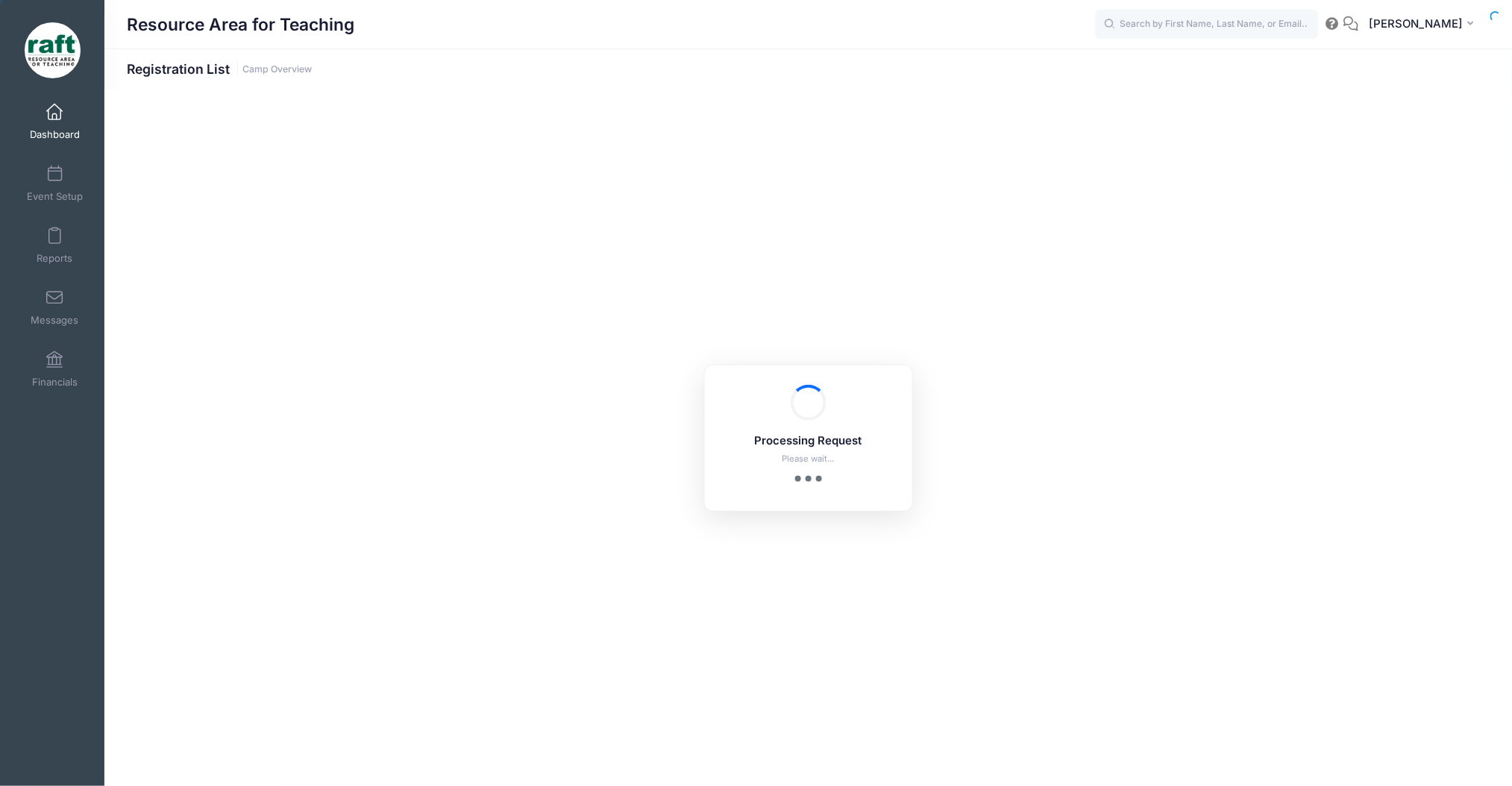
select select "10"
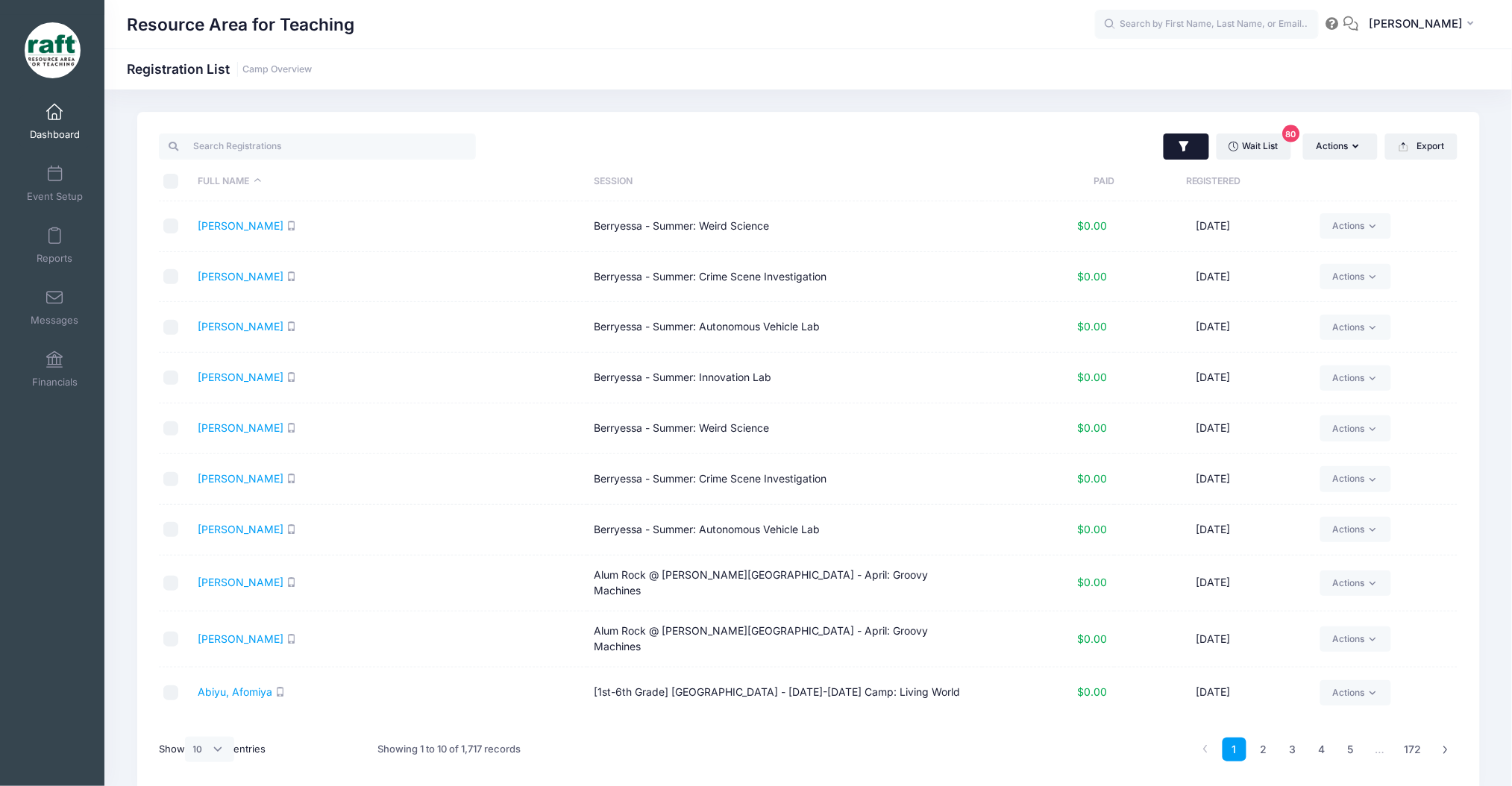
click at [1202, 142] on button "button" at bounding box center [1186, 147] width 45 height 27
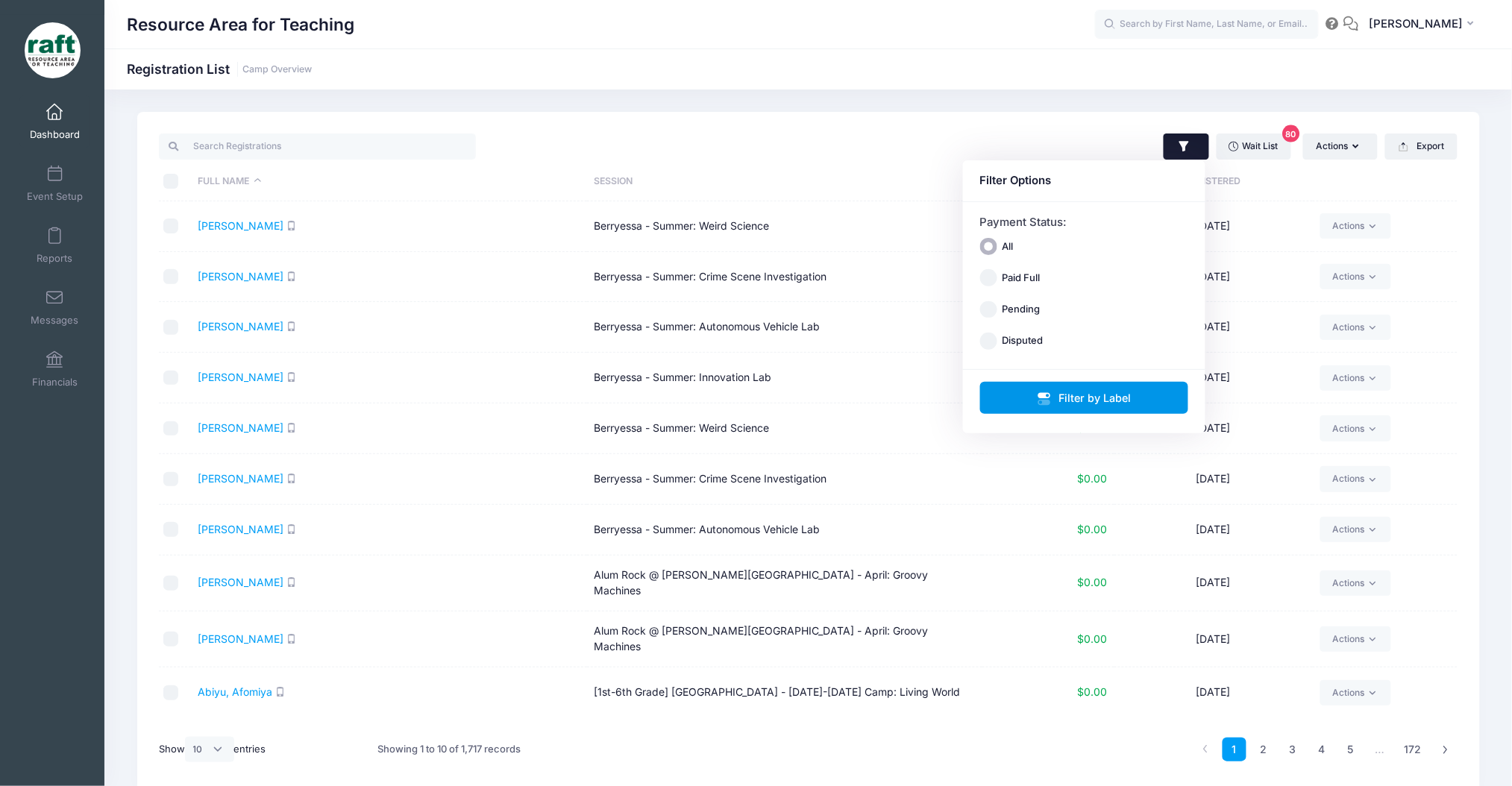
click at [1081, 397] on button "Filter by Label" at bounding box center [1084, 398] width 209 height 32
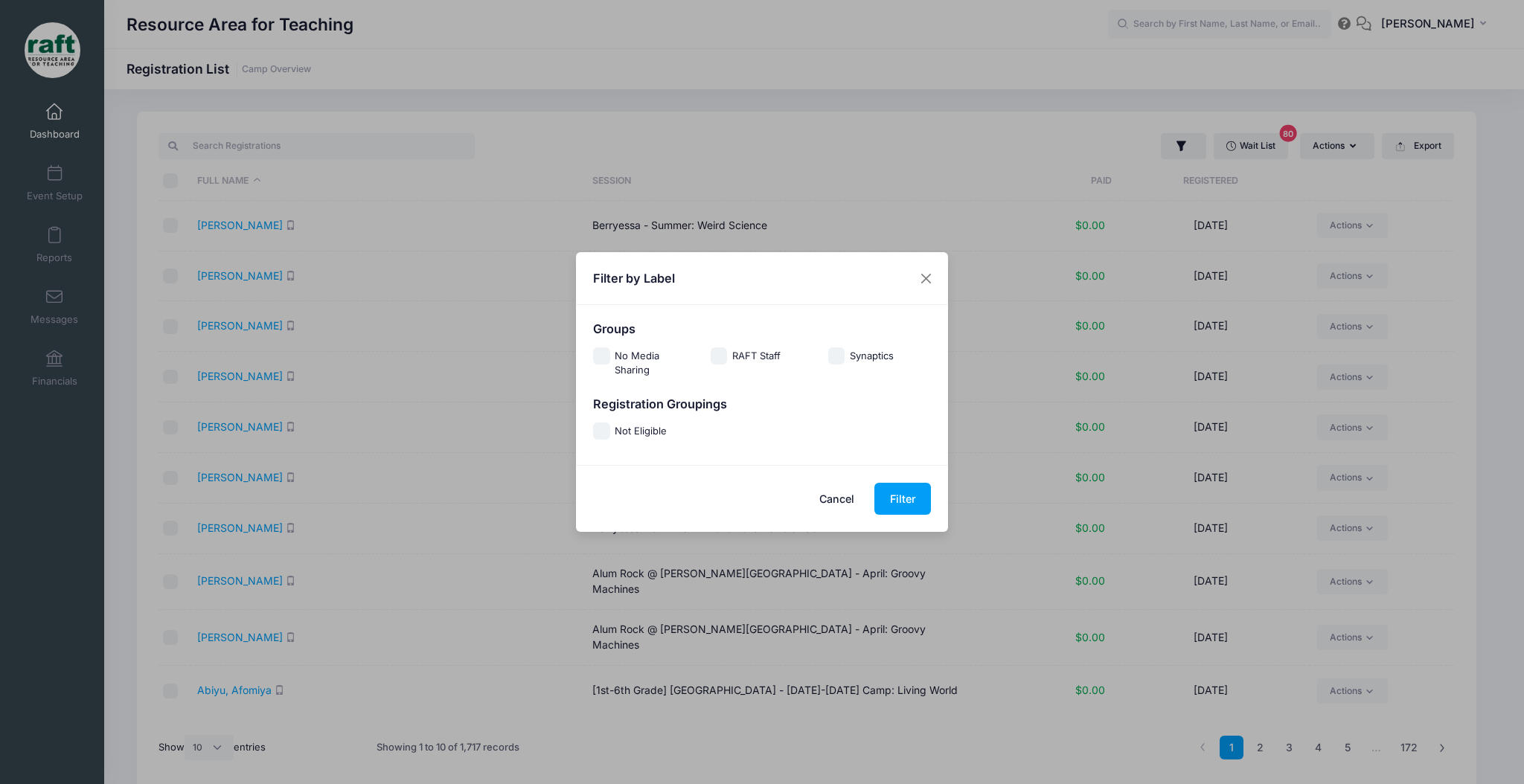
click at [655, 429] on label "Not Eligible" at bounding box center [640, 432] width 52 height 16
click at [610, 429] on input "Not Eligible" at bounding box center [601, 431] width 17 height 17
checkbox input "true"
click at [883, 486] on button "Filter" at bounding box center [902, 499] width 57 height 32
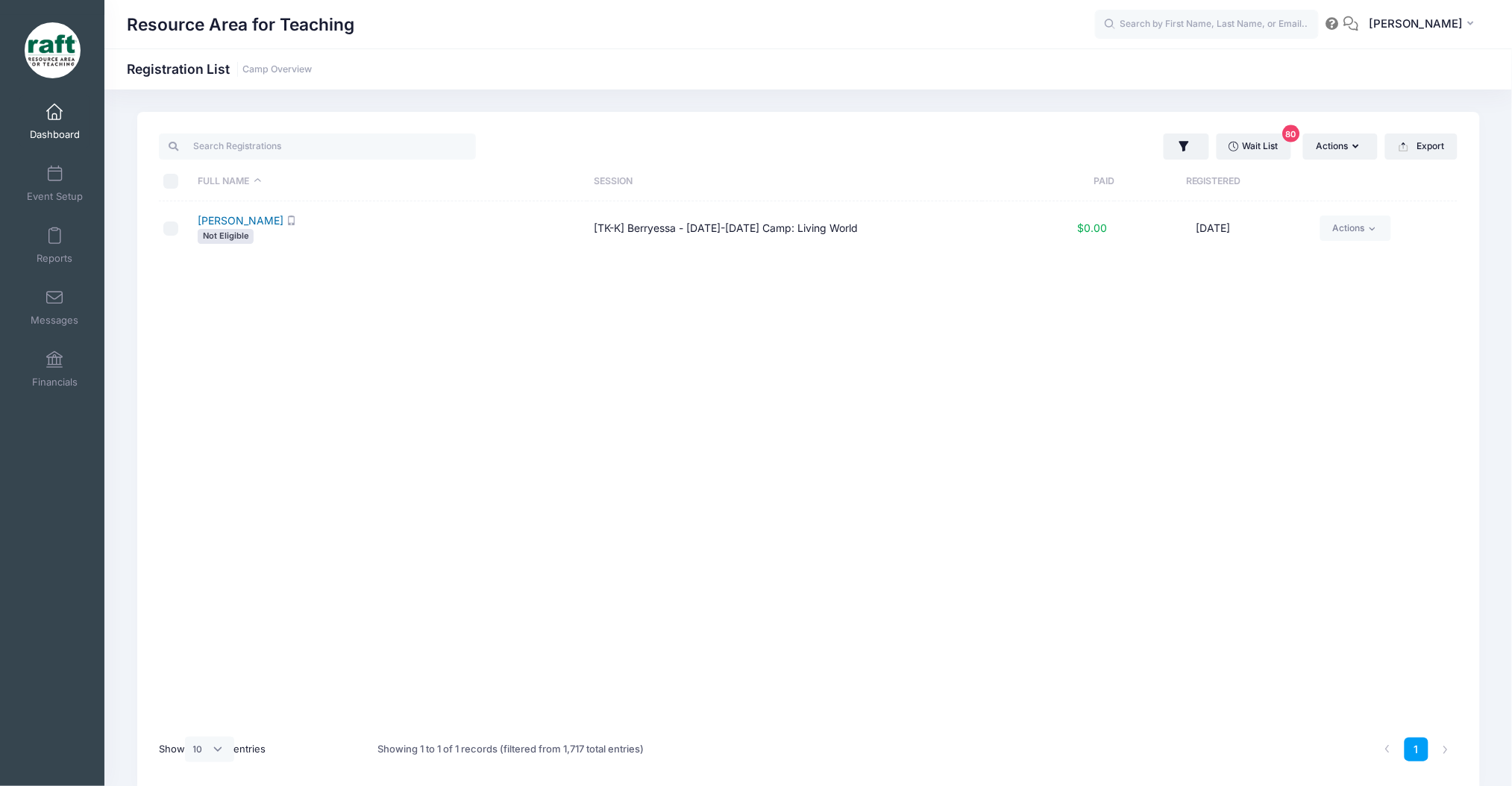
click at [204, 222] on link "Rexin, Carter" at bounding box center [240, 220] width 85 height 13
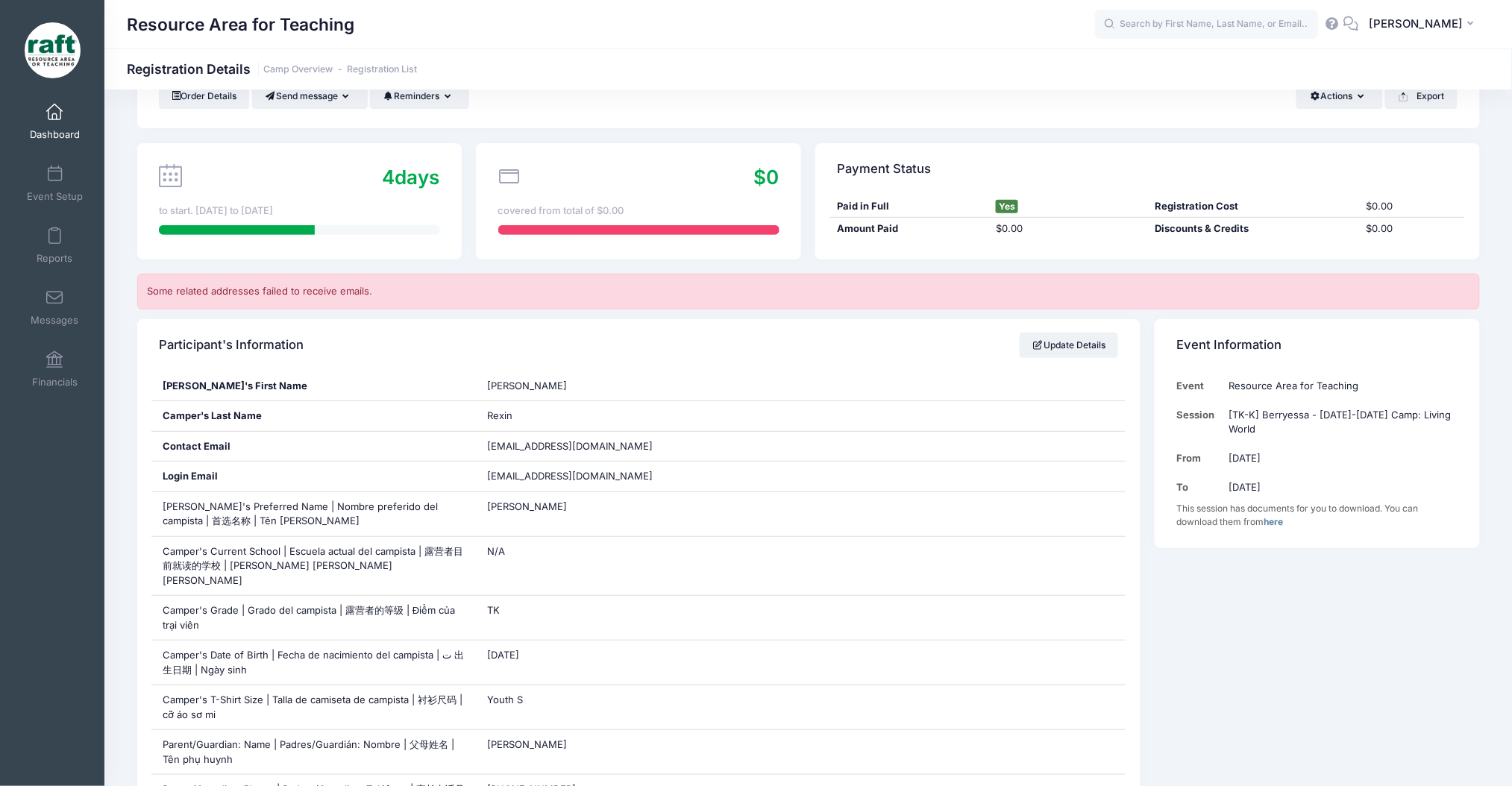
scroll to position [36, 0]
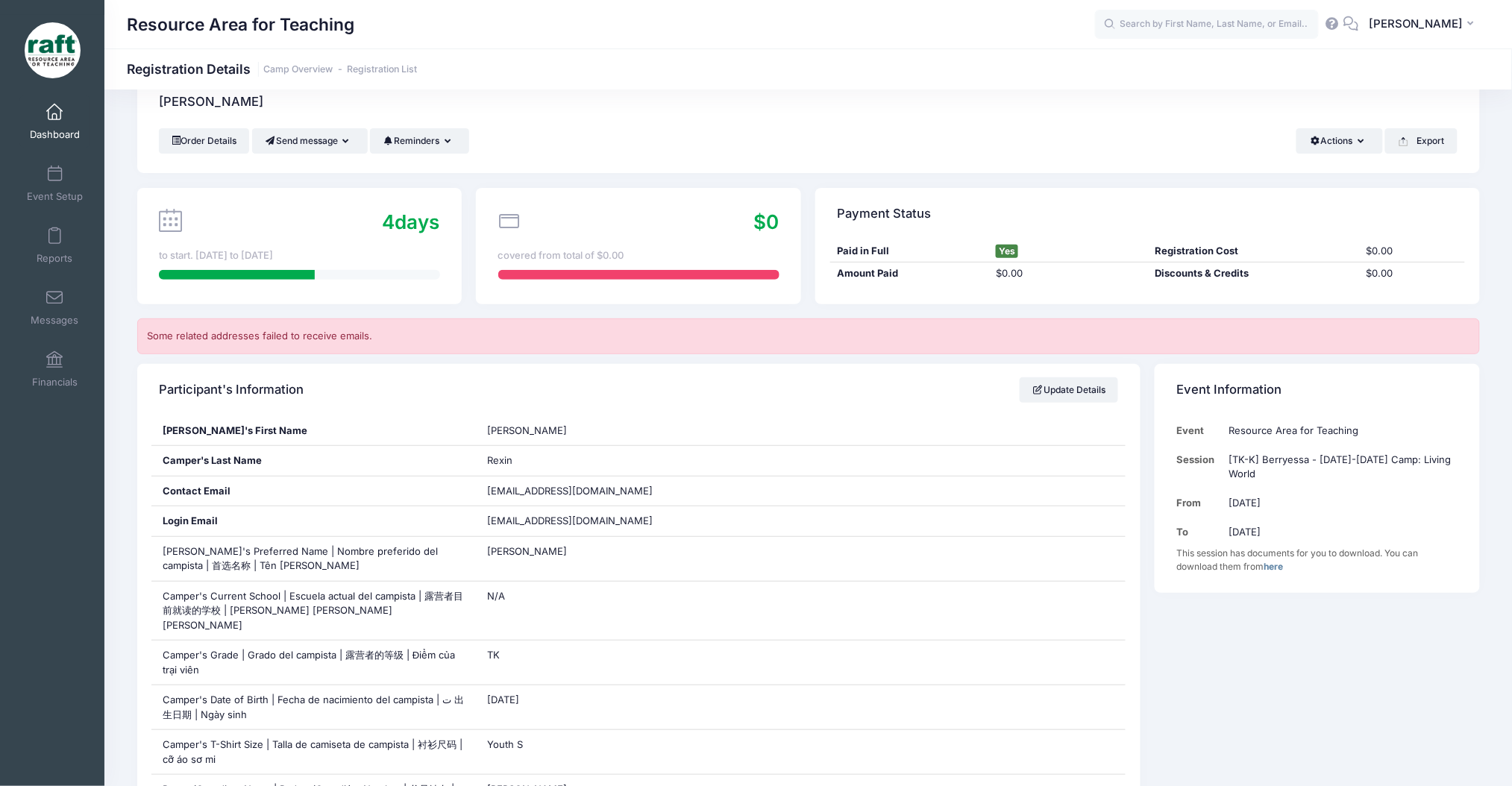
click at [1305, 125] on div "[PERSON_NAME]" at bounding box center [808, 101] width 1342 height 52
click at [1316, 146] on button "Actions" at bounding box center [1339, 141] width 85 height 26
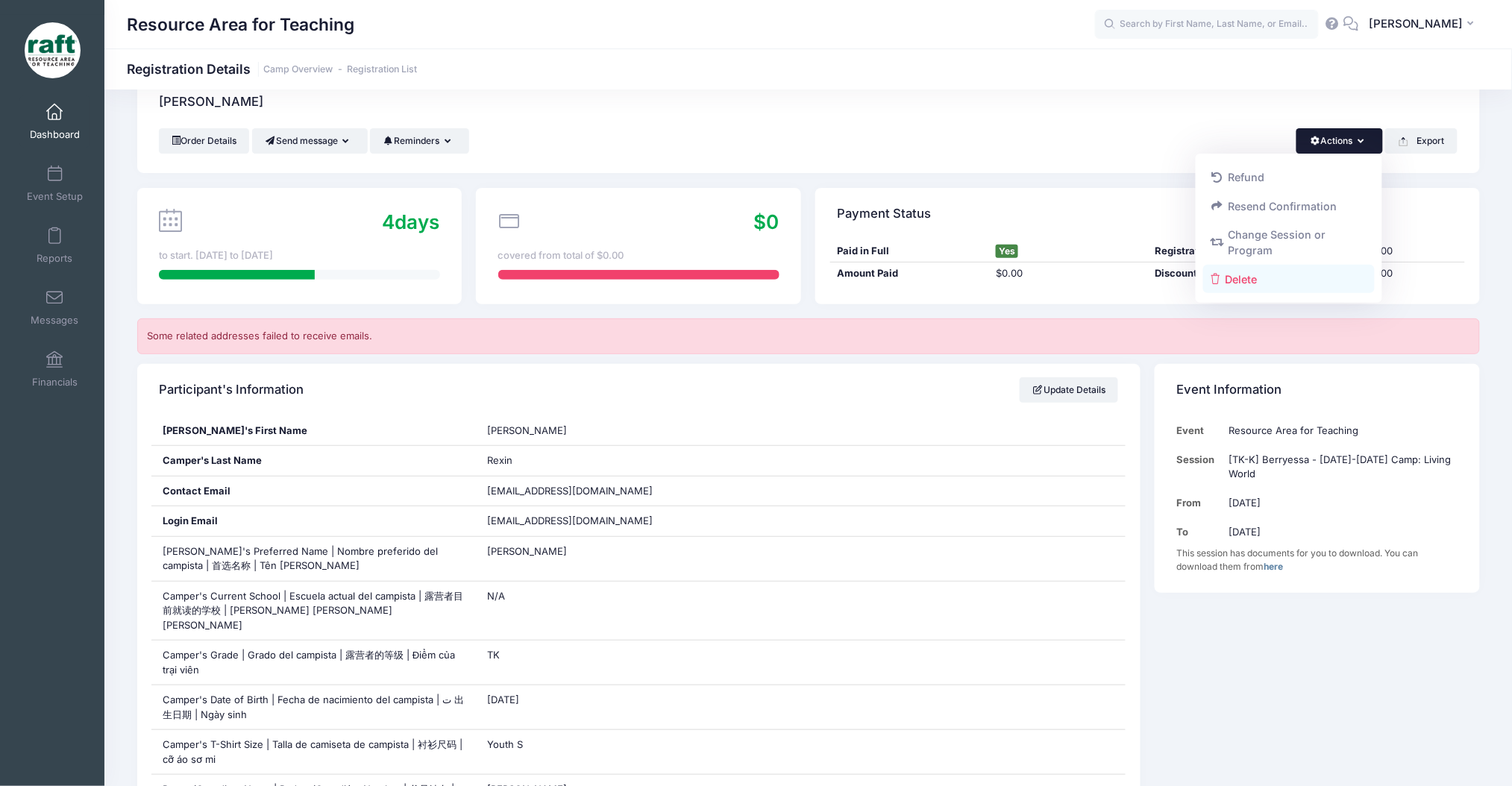
click at [1297, 269] on link "Delete" at bounding box center [1289, 279] width 172 height 29
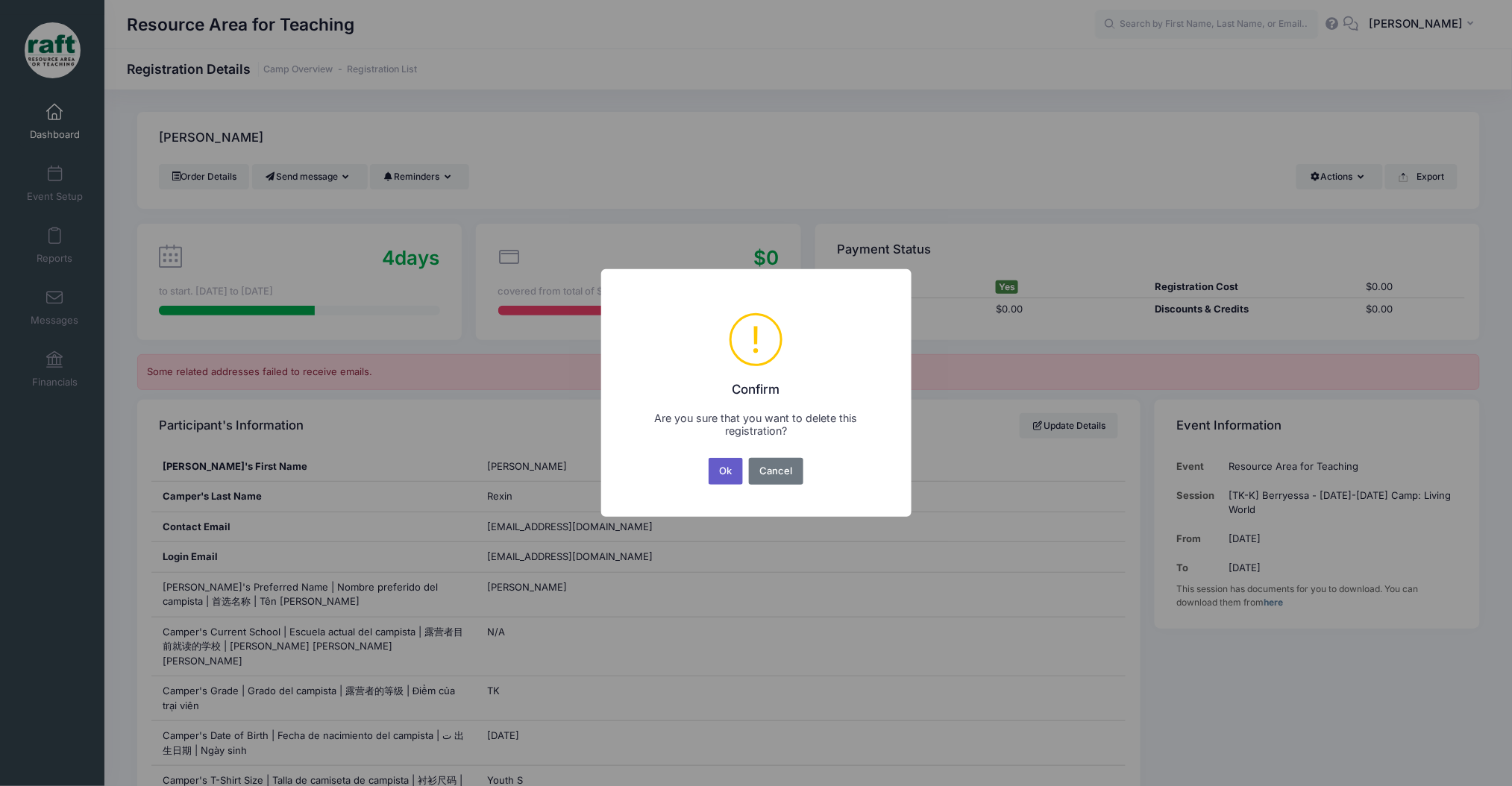
click at [736, 463] on button "Ok" at bounding box center [725, 472] width 34 height 27
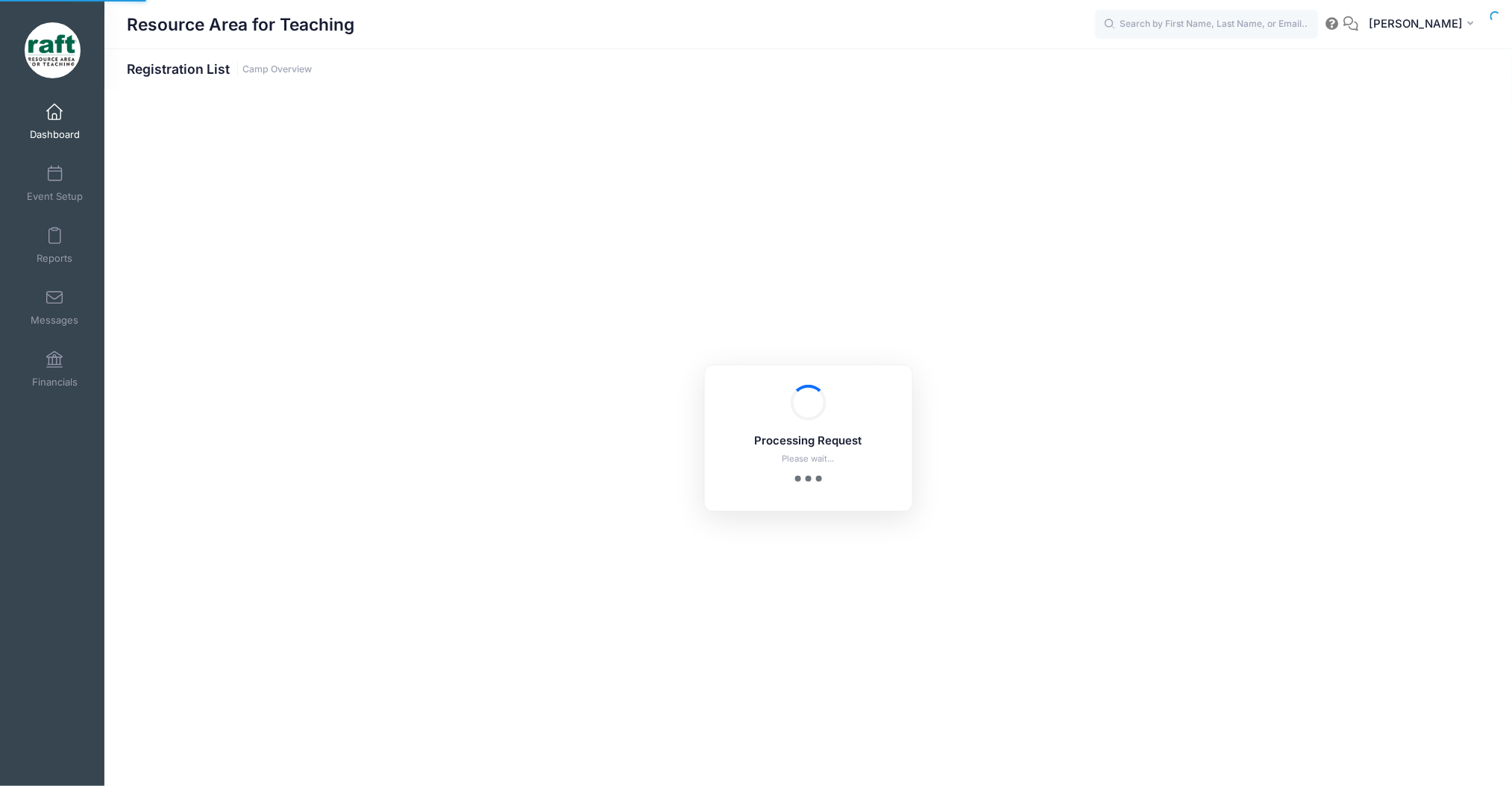
select select "10"
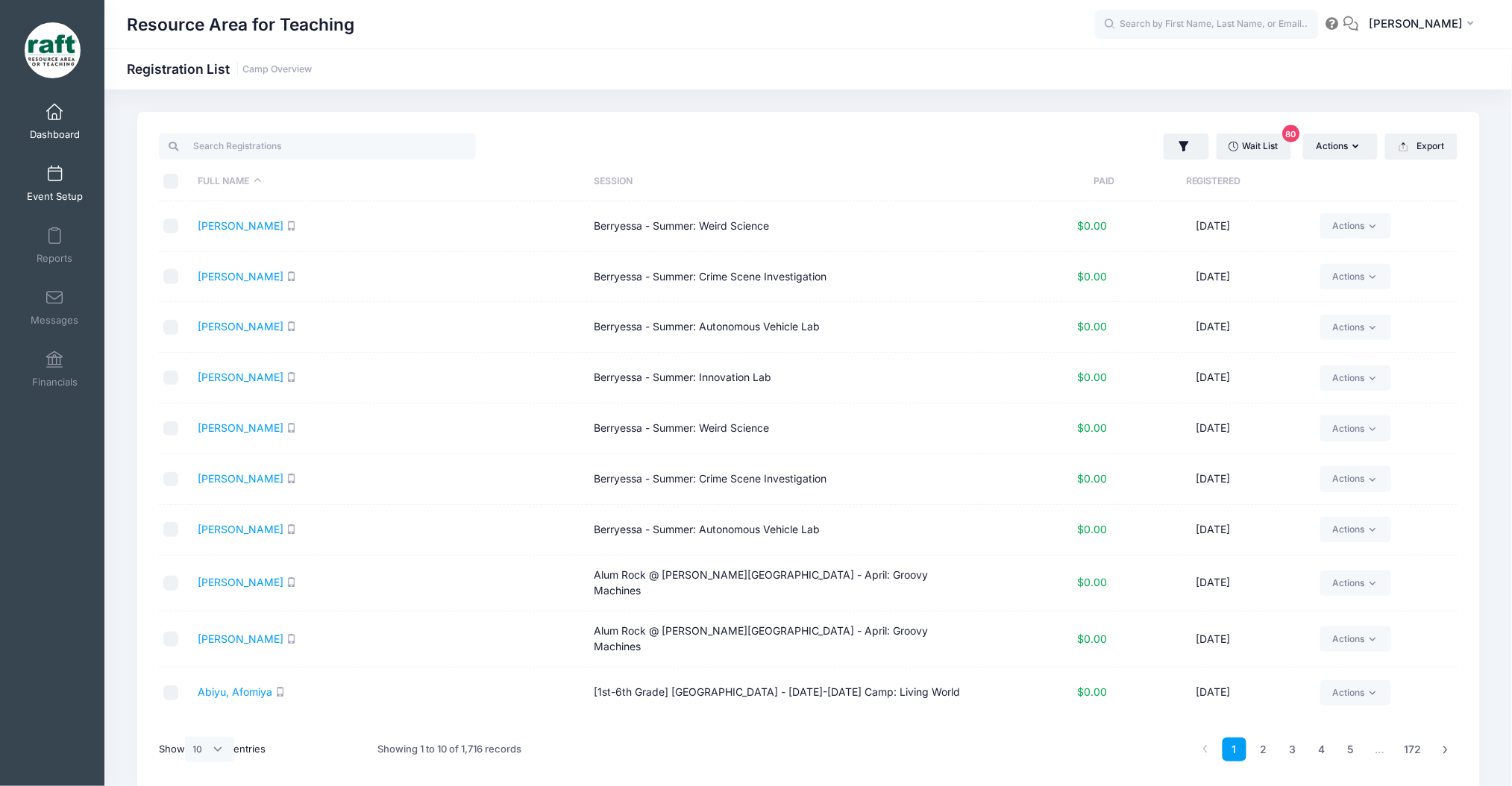
click at [63, 196] on span "Event Setup" at bounding box center [55, 196] width 56 height 13
